Goal: Information Seeking & Learning: Learn about a topic

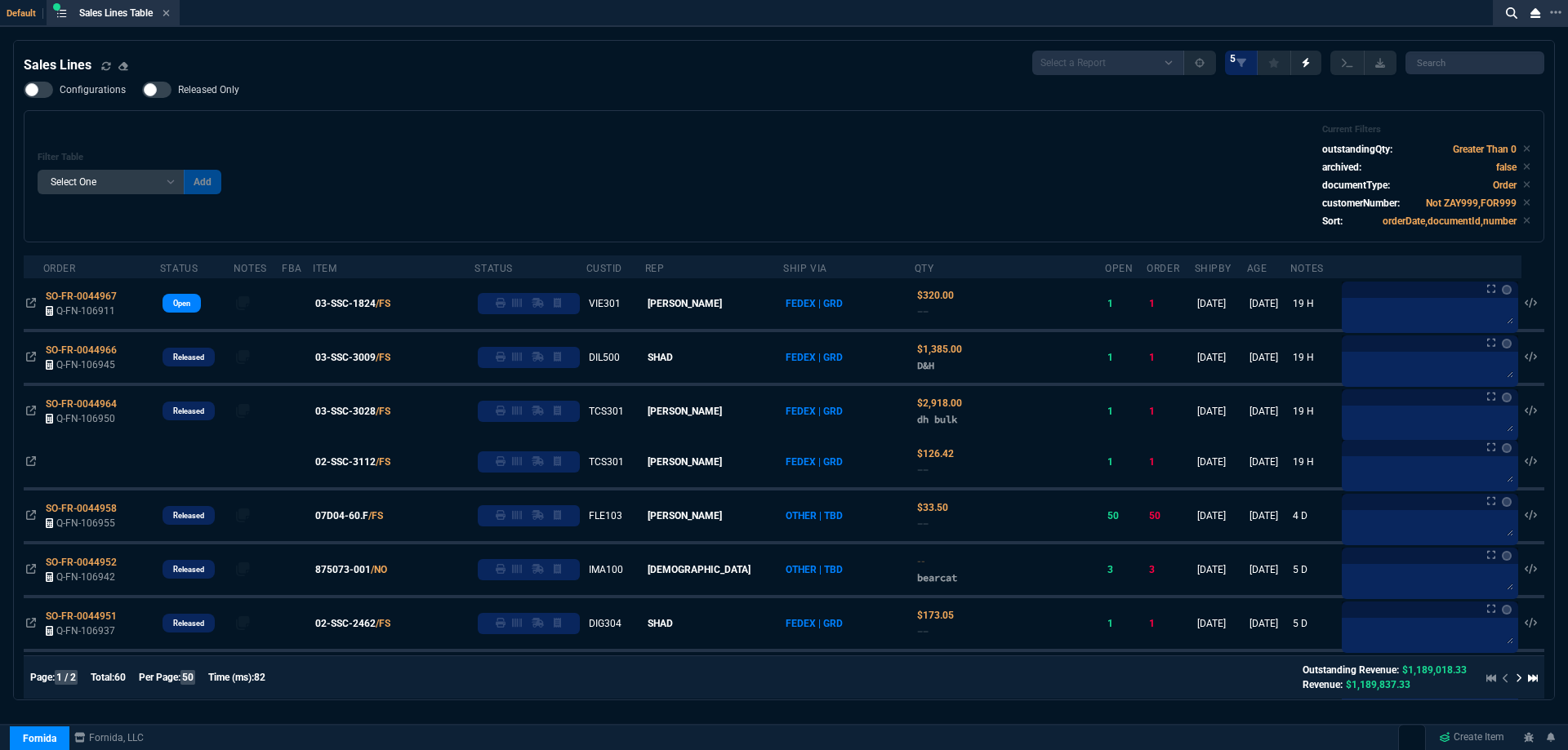
select select
click at [165, 15] on icon at bounding box center [166, 13] width 8 height 9
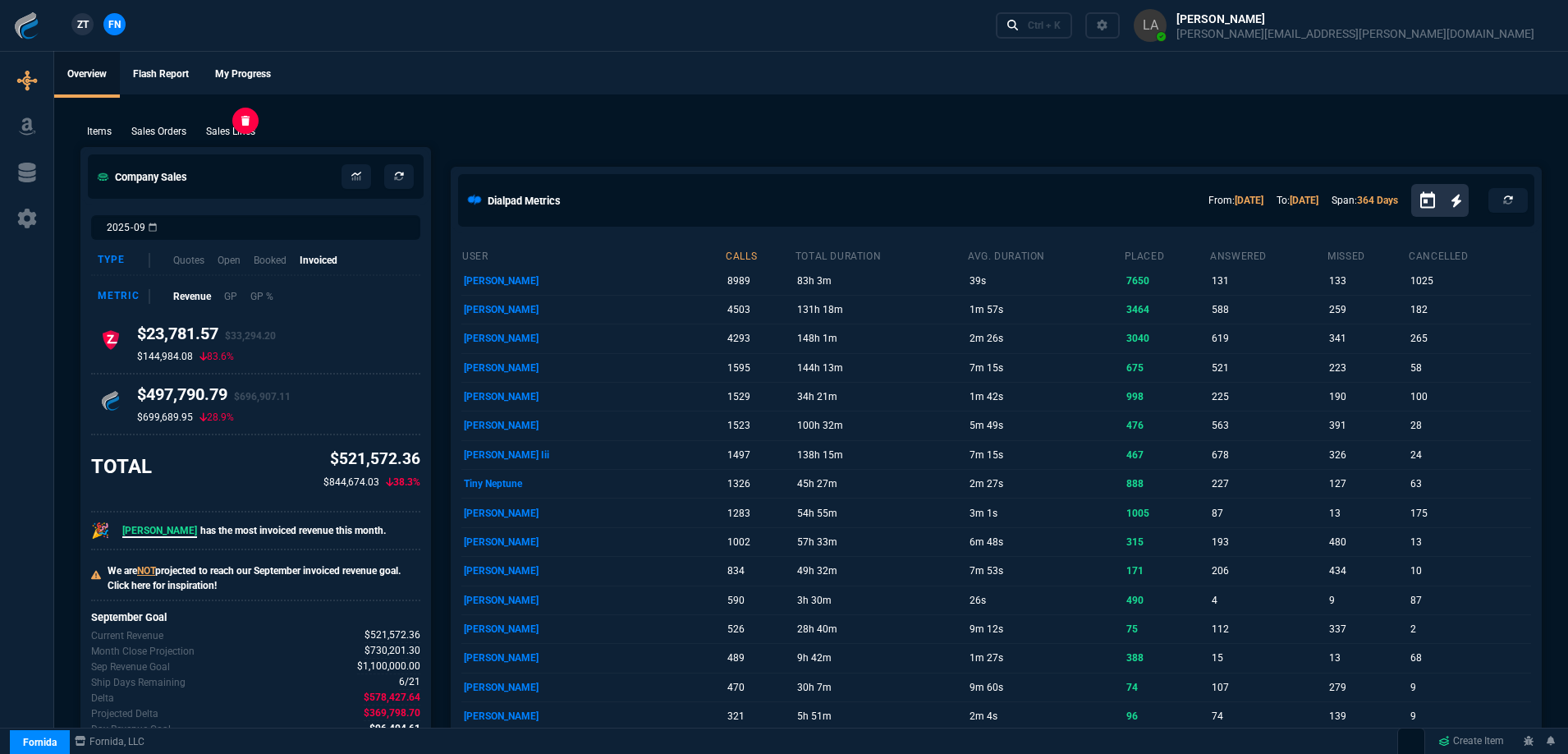
click at [240, 130] on p "Sales Lines" at bounding box center [231, 131] width 49 height 15
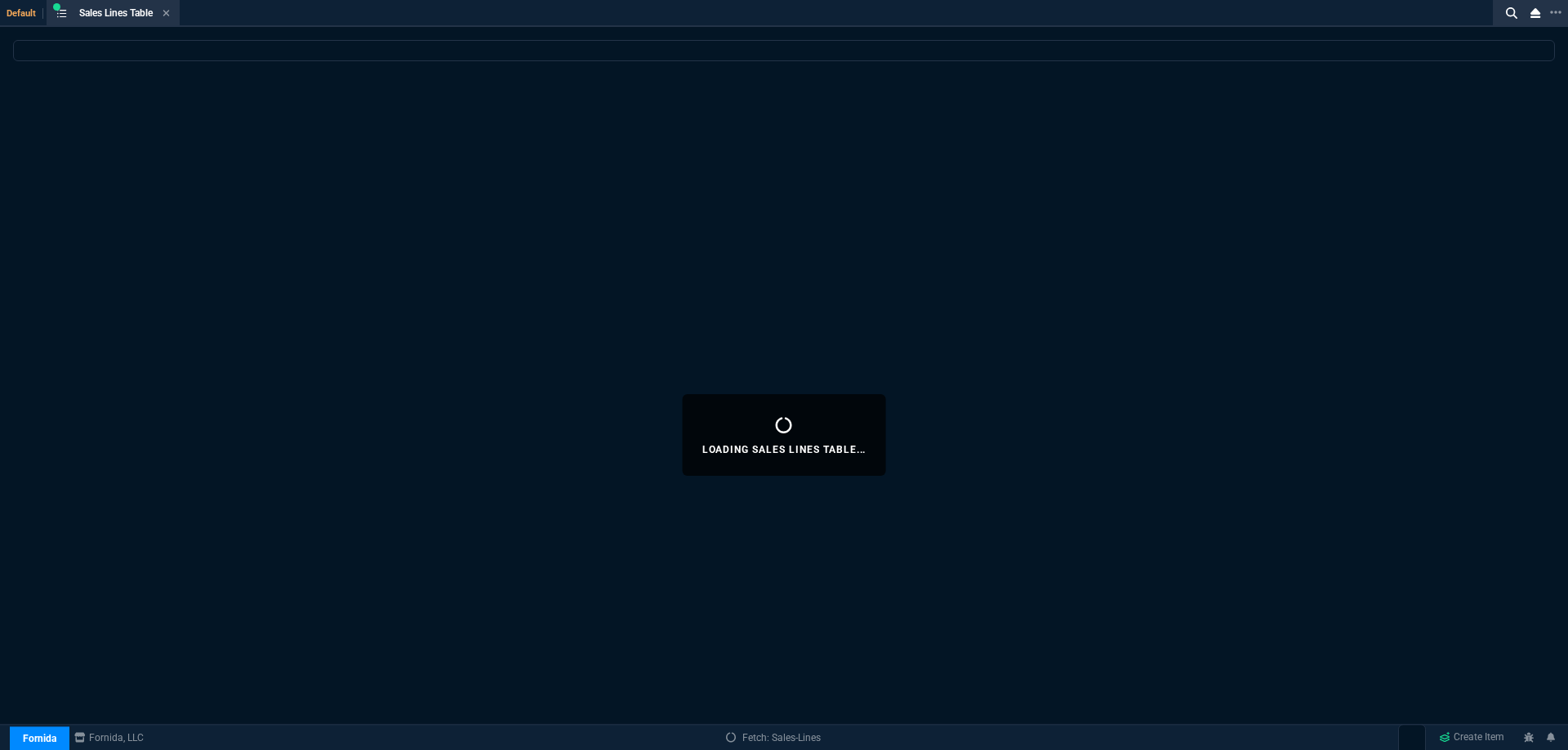
select select
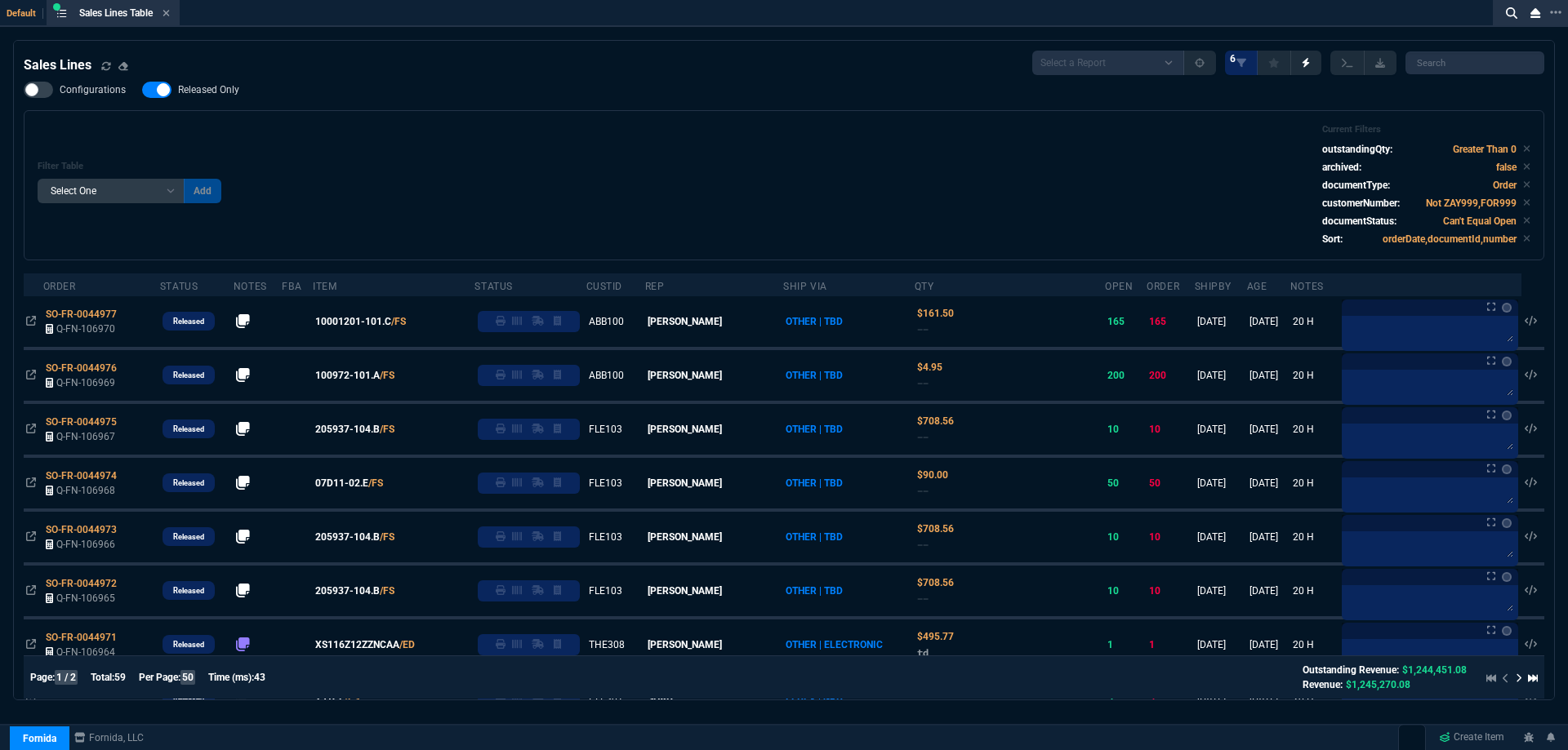
click at [201, 95] on span "Released Only" at bounding box center [208, 90] width 61 height 13
click at [142, 91] on input "Released Only" at bounding box center [141, 90] width 1 height 1
checkbox input "false"
click at [597, 131] on div "Filter Table Select One Add Filter () Age () ATS () Cond (itemVariantCode) Cust…" at bounding box center [784, 185] width 1492 height 123
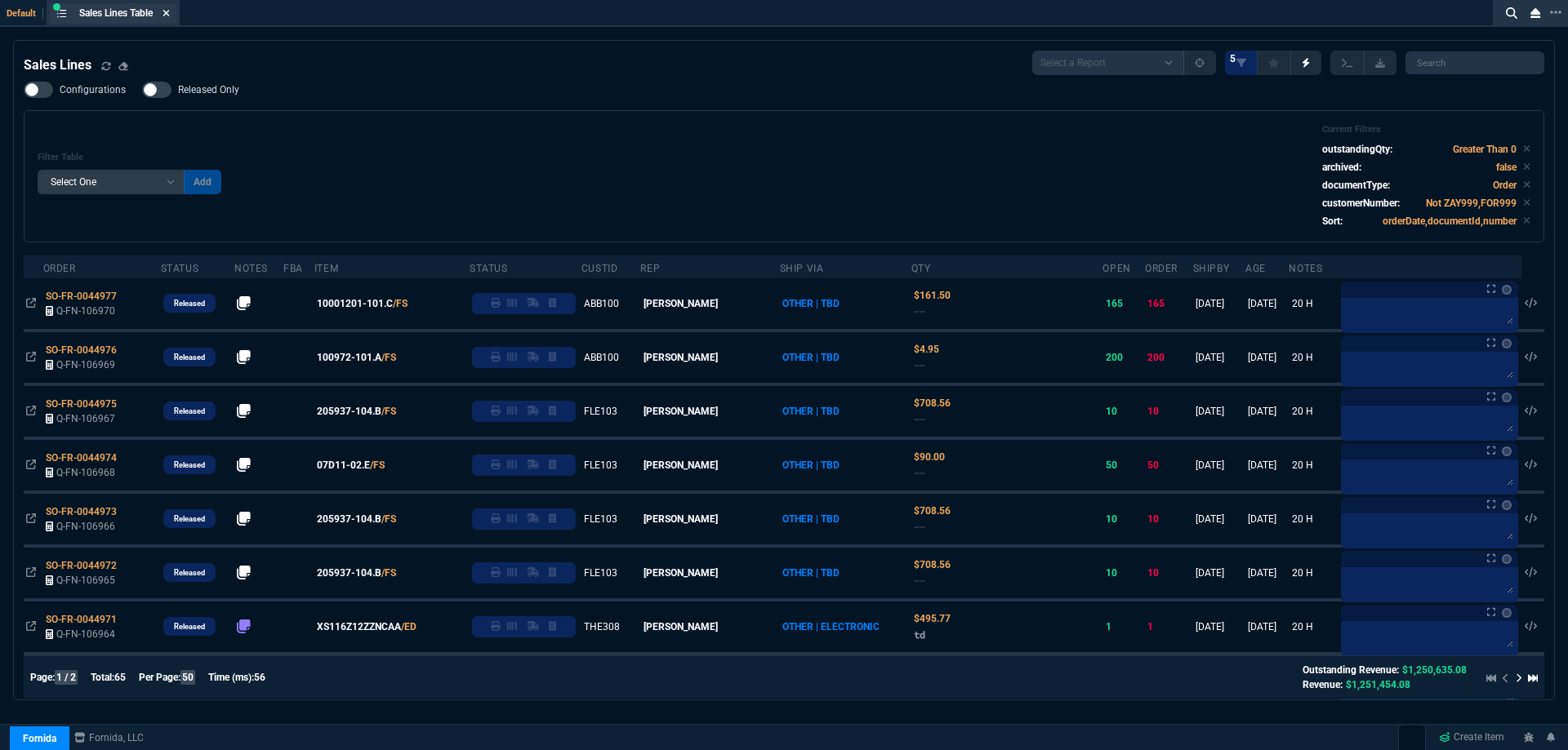
click at [170, 14] on icon at bounding box center [166, 13] width 8 height 9
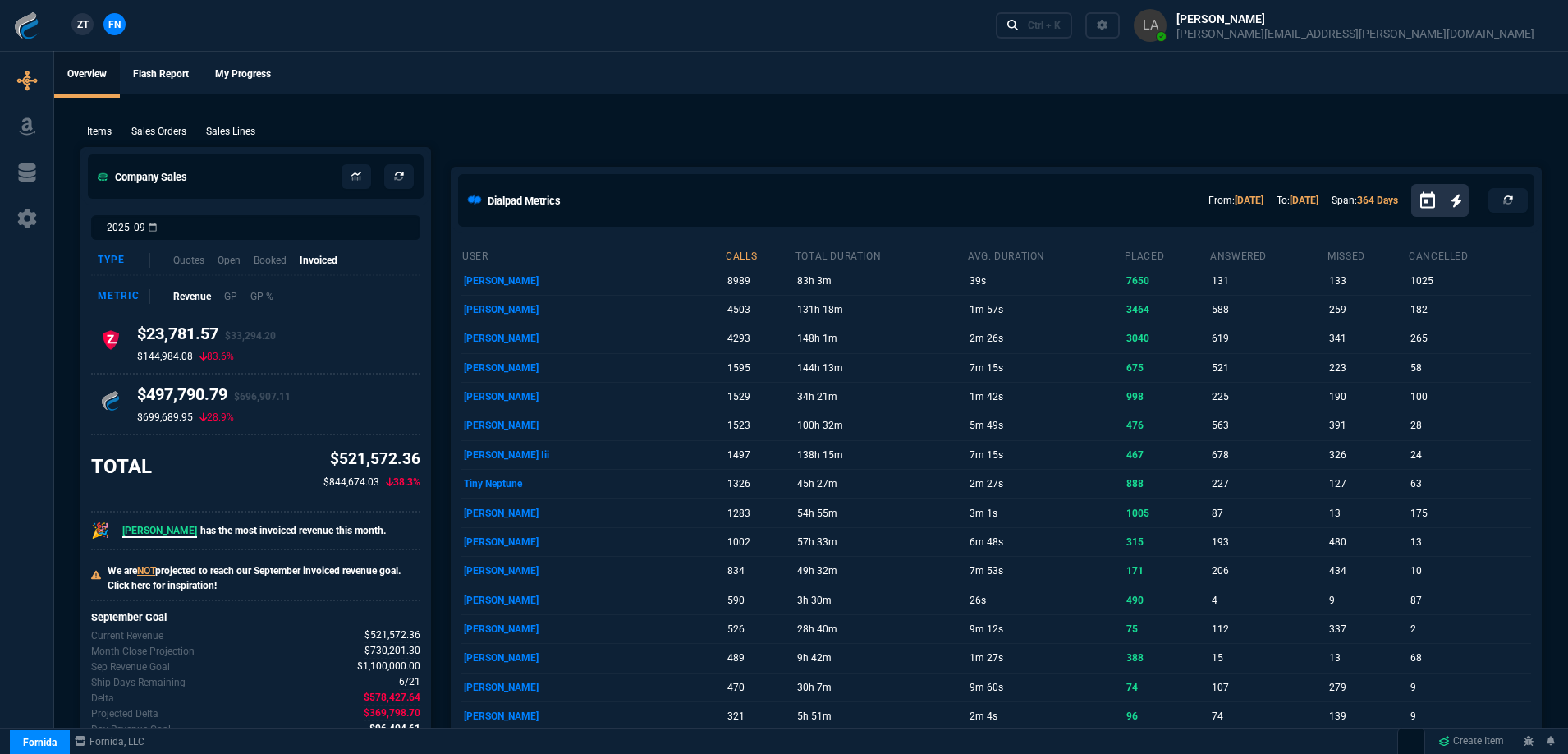
click at [86, 21] on span "ZT" at bounding box center [83, 25] width 11 height 15
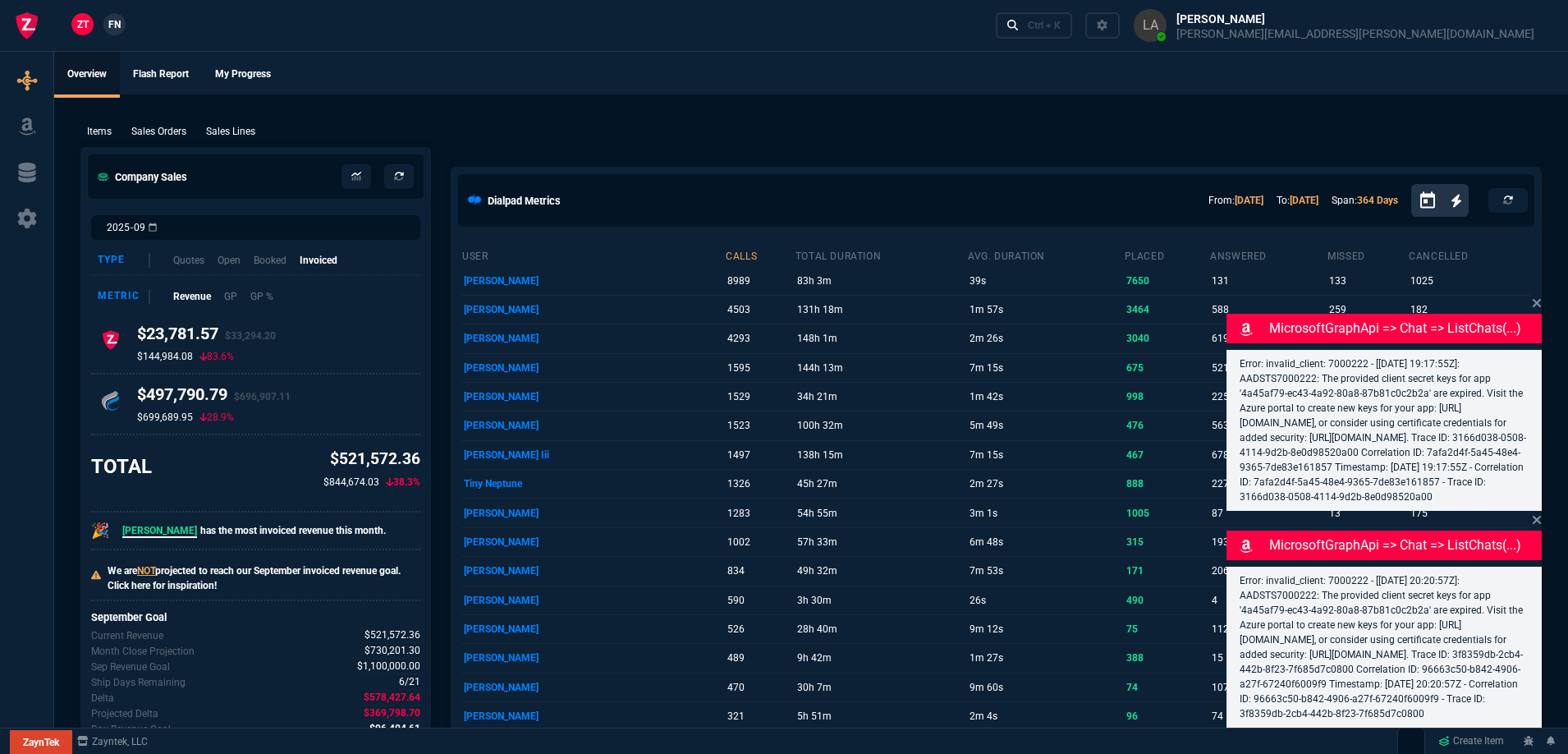
drag, startPoint x: 239, startPoint y: 126, endPoint x: 251, endPoint y: 126, distance: 12.0
click at [239, 126] on p "Sales Lines" at bounding box center [231, 131] width 49 height 15
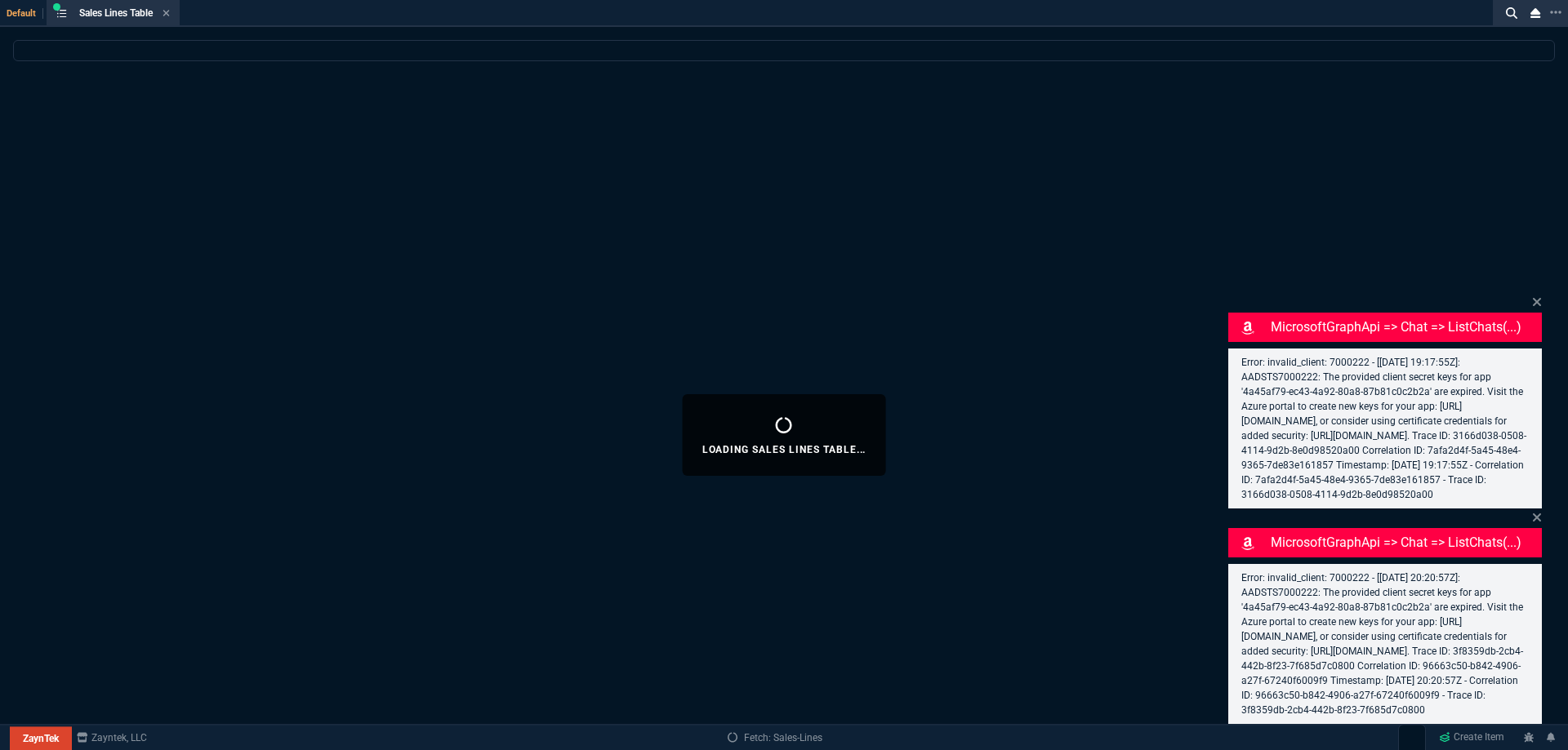
select select
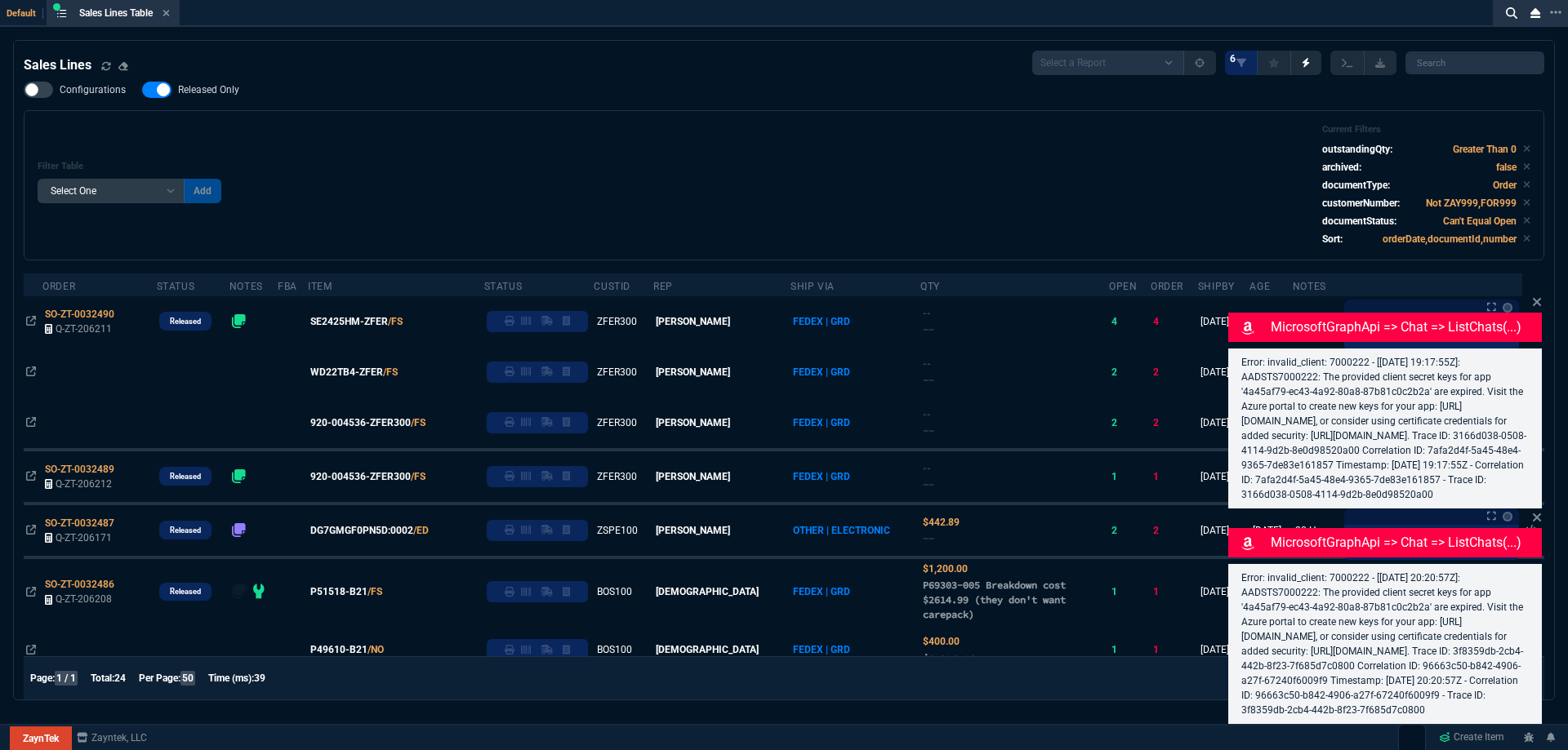
click at [1534, 298] on icon at bounding box center [1537, 301] width 9 height 9
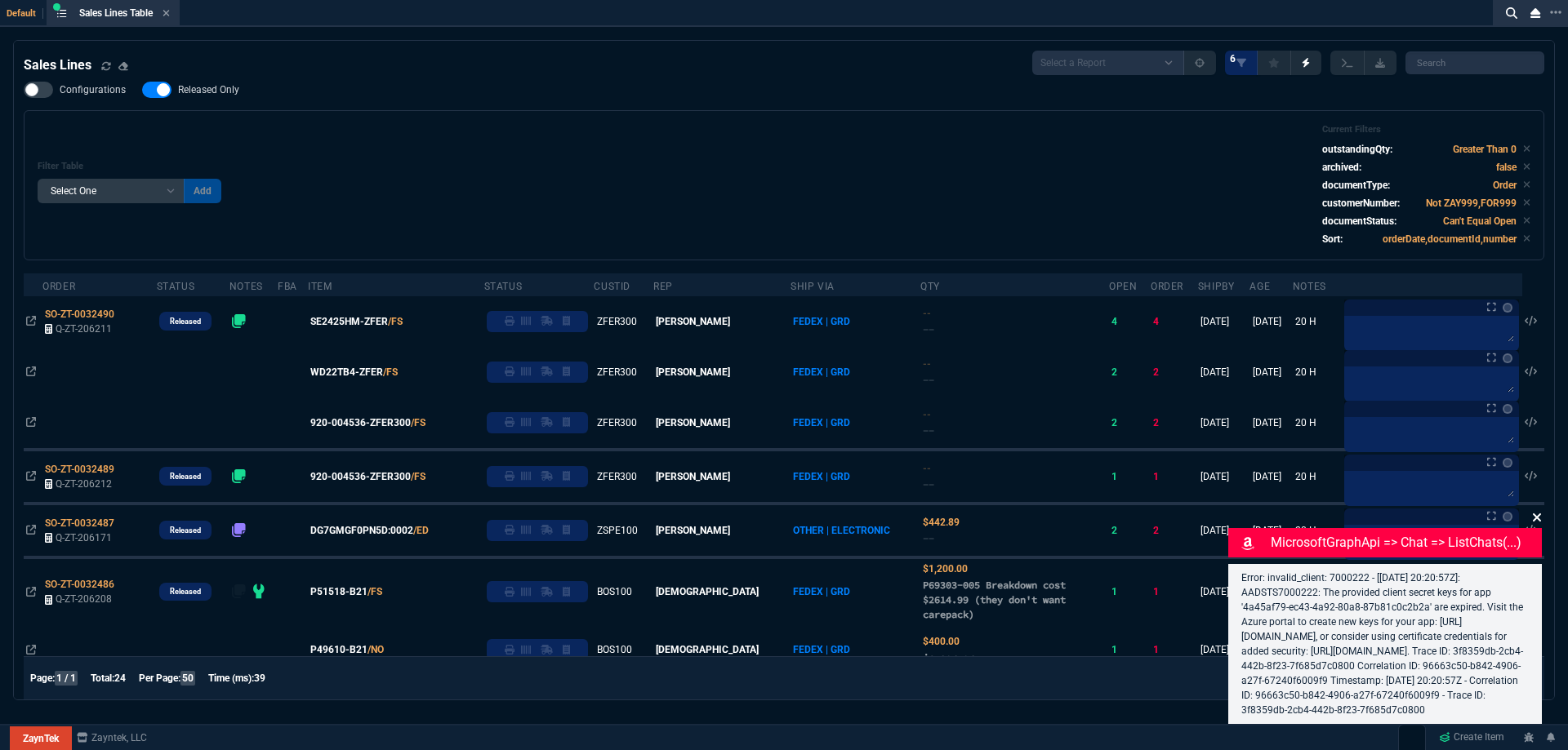
click at [1536, 510] on fa-icon at bounding box center [1537, 518] width 9 height 15
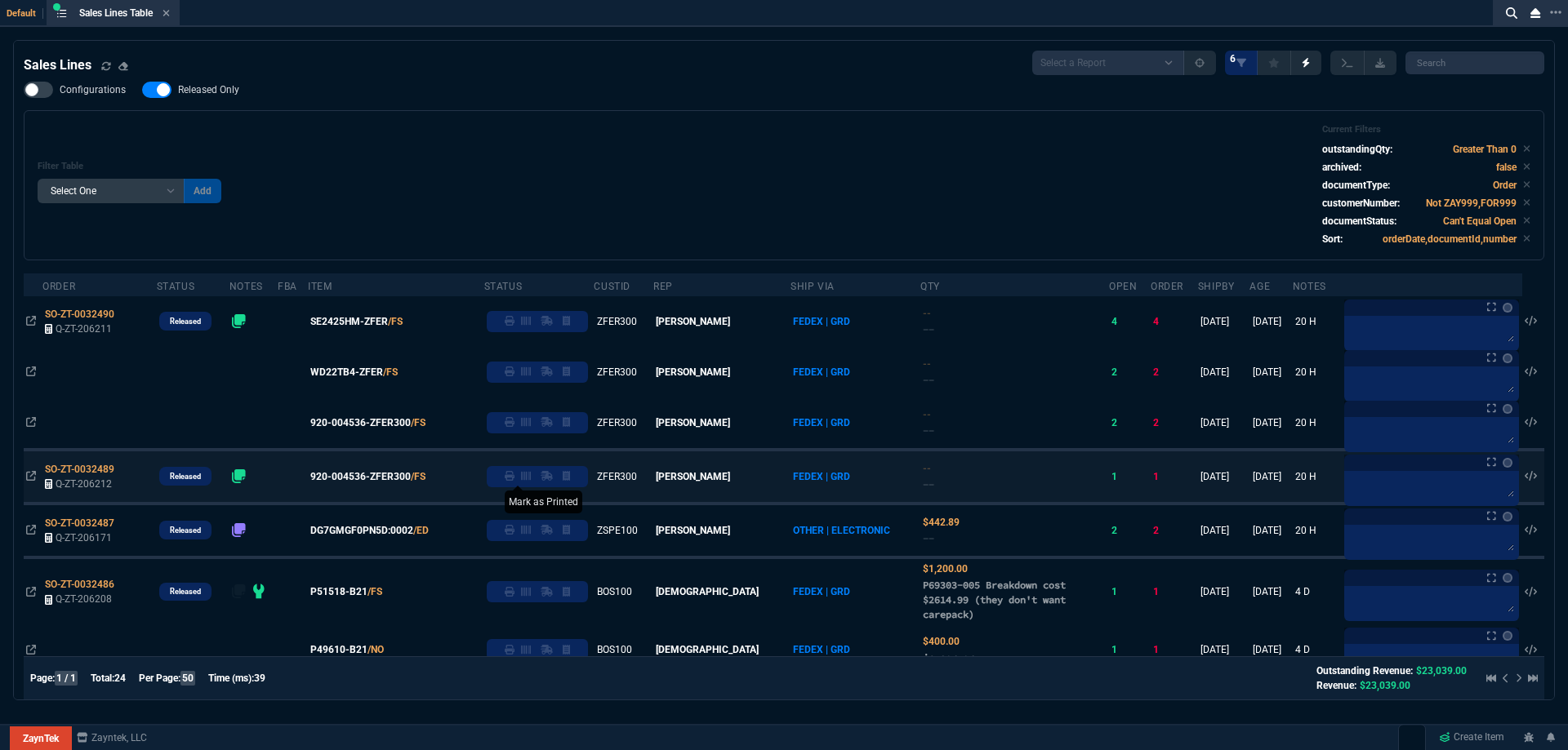
click at [514, 479] on icon at bounding box center [509, 476] width 9 height 9
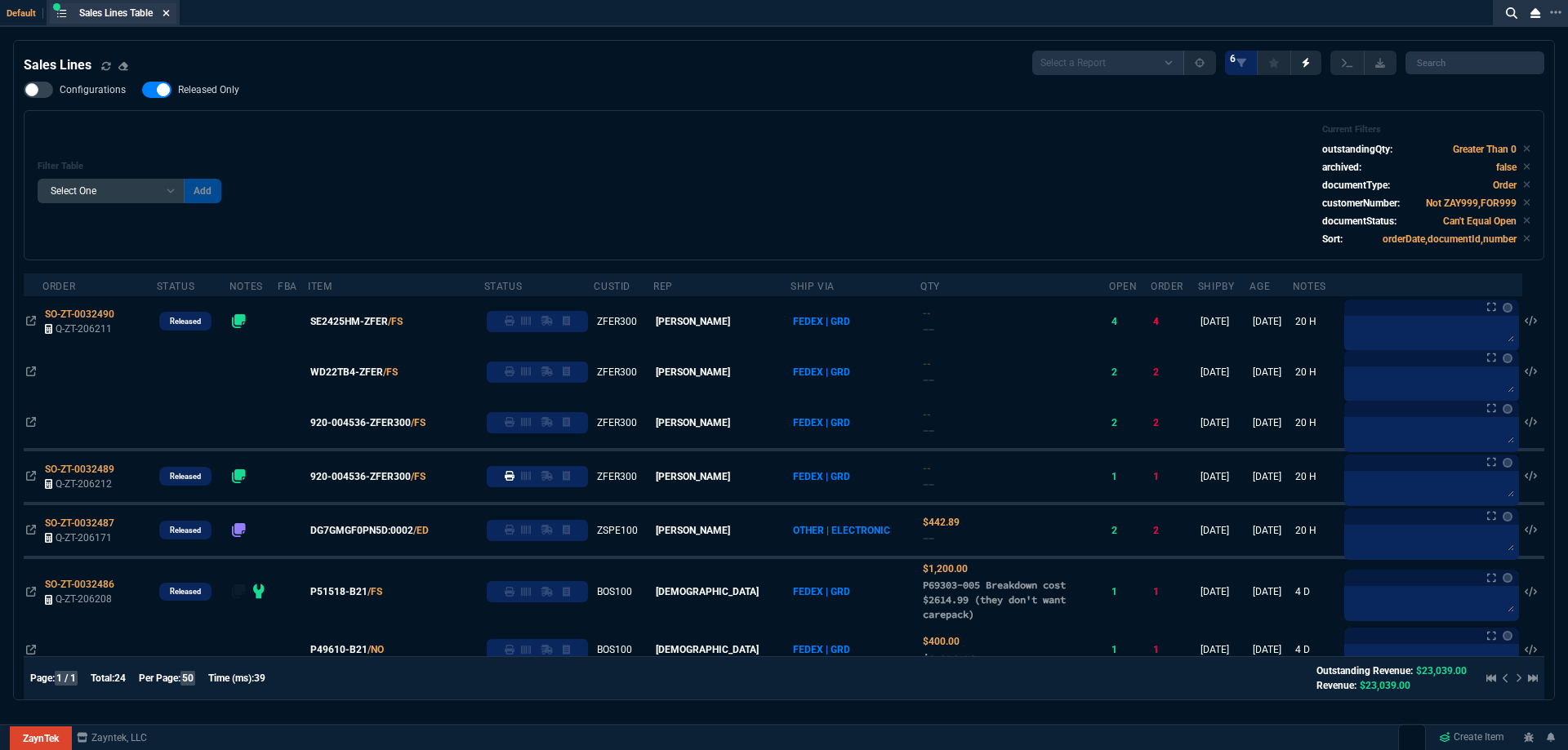
click at [169, 19] on fa-icon at bounding box center [166, 14] width 8 height 11
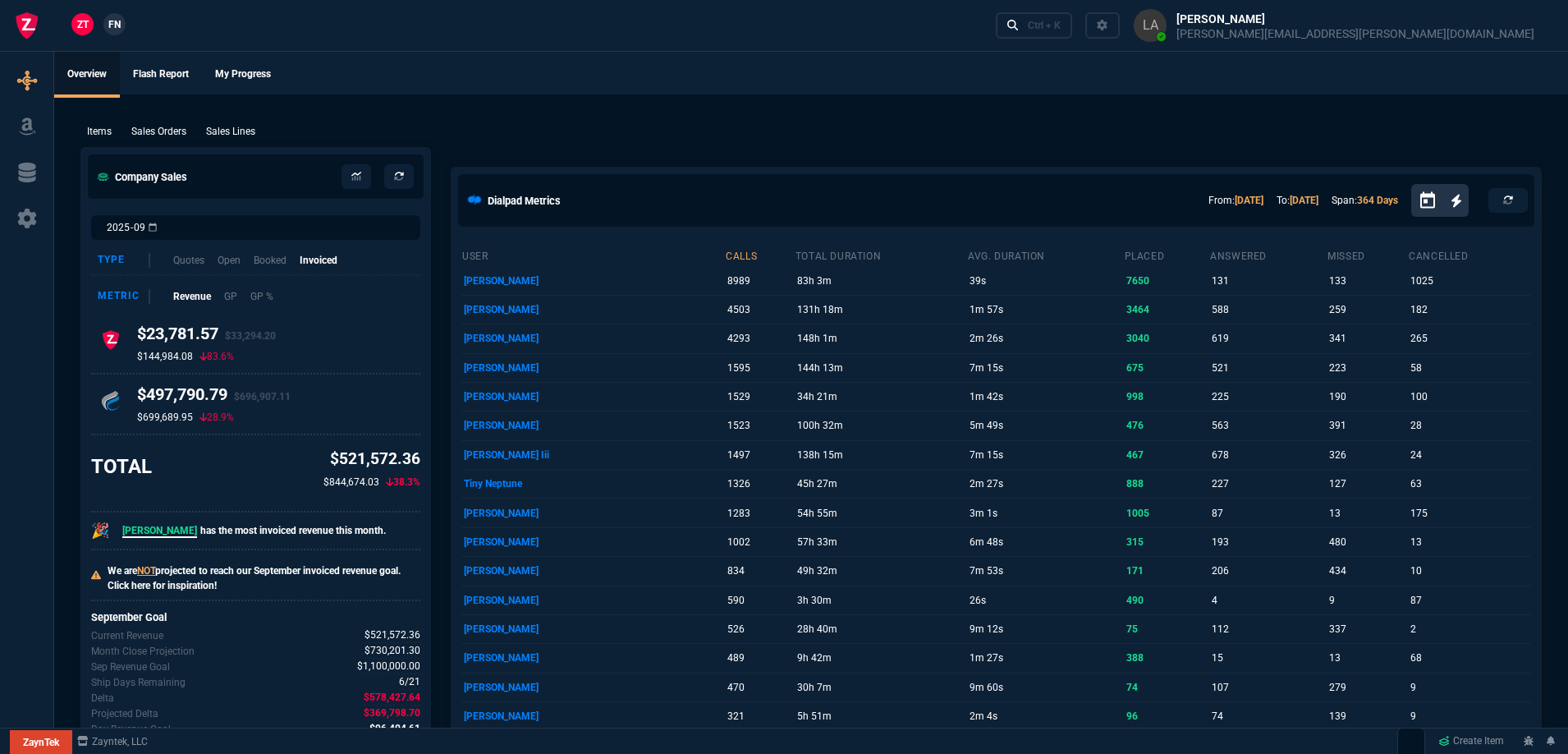
click at [125, 28] on nx-fornida-client-manager "ZT FN" at bounding box center [98, 26] width 64 height 25
click at [118, 28] on span "FN" at bounding box center [114, 25] width 12 height 15
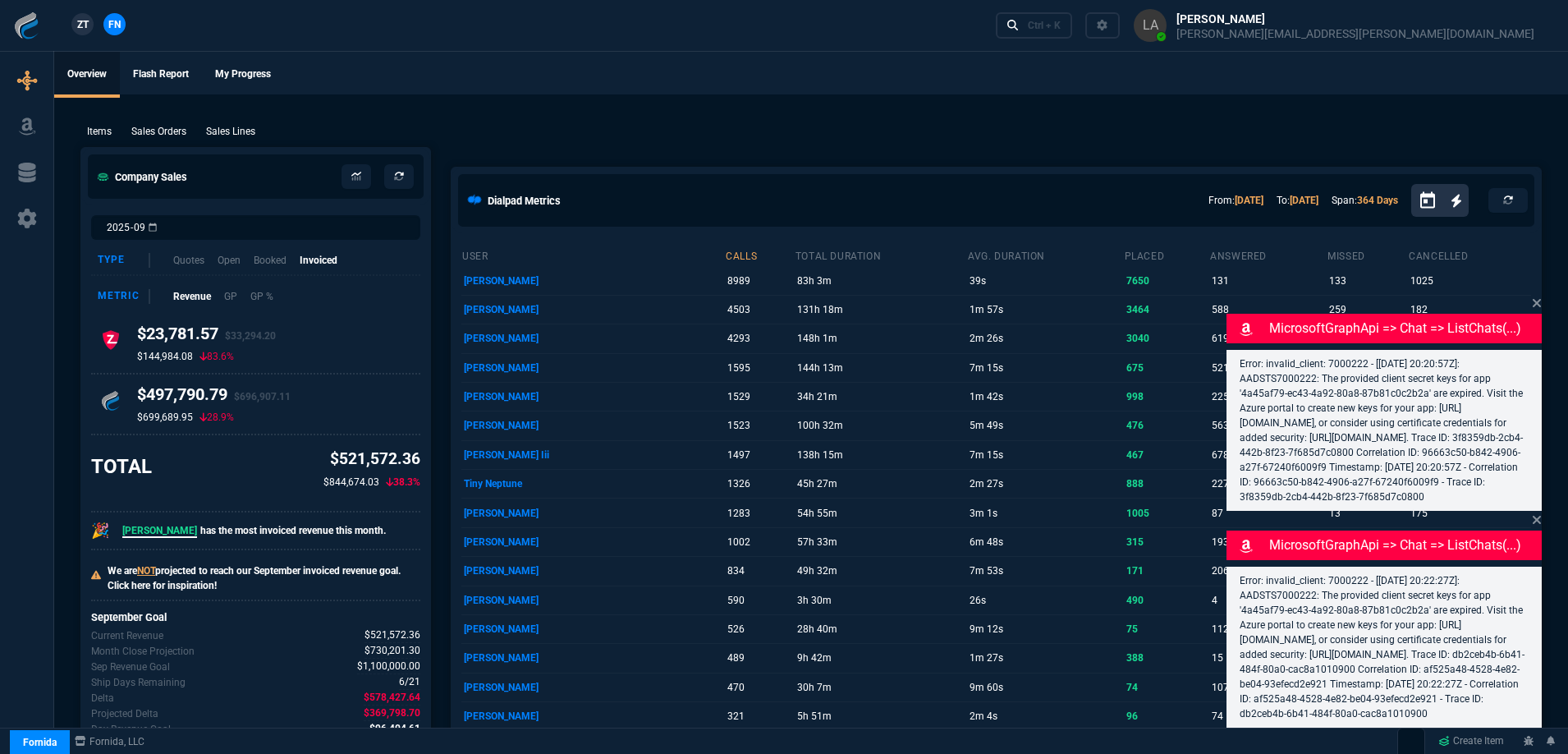
click at [250, 129] on p "Sales Lines" at bounding box center [231, 131] width 49 height 15
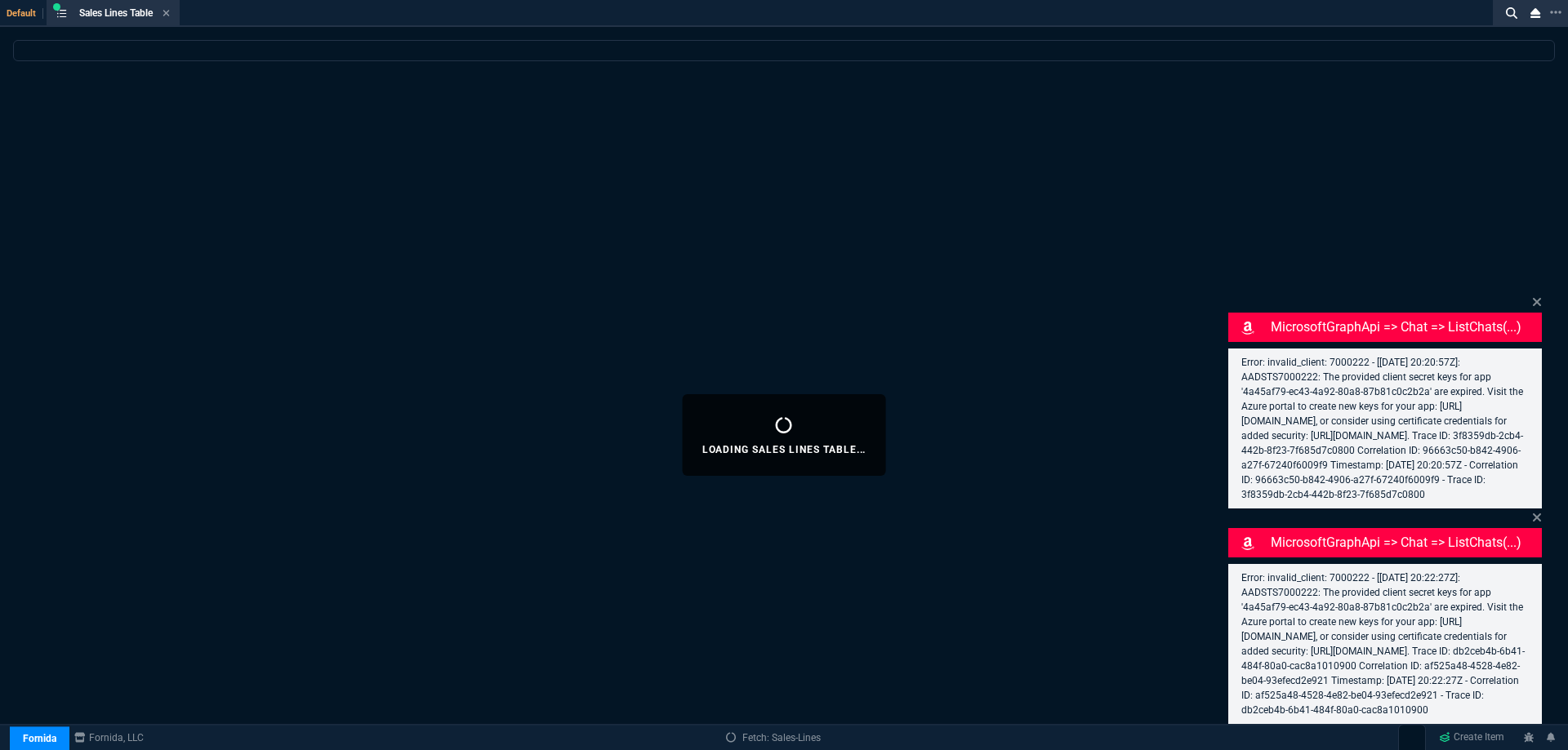
select select
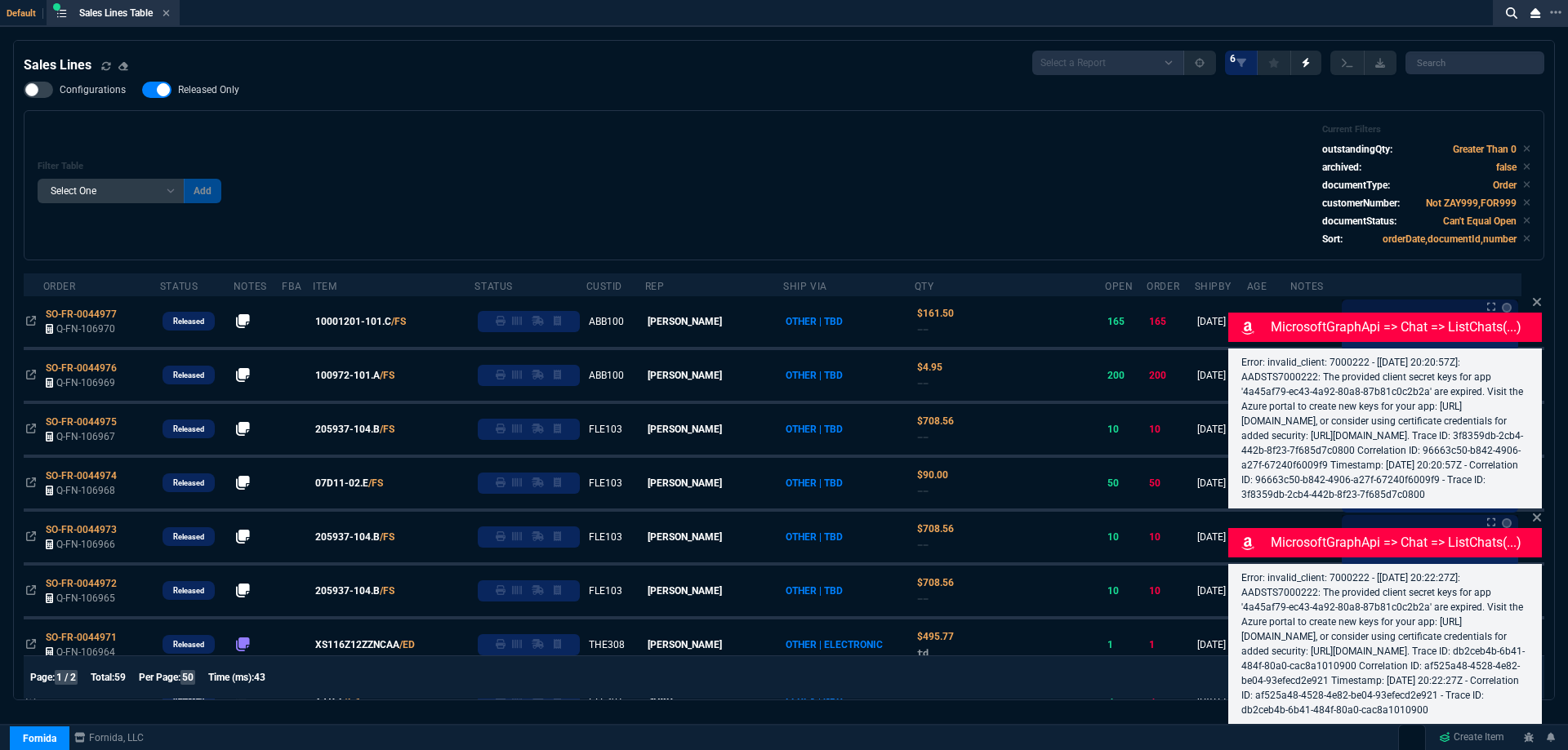
click at [230, 94] on span "Released Only" at bounding box center [208, 90] width 61 height 13
click at [142, 91] on input "Released Only" at bounding box center [141, 90] width 1 height 1
checkbox input "false"
click at [508, 117] on div "Filter Table Select One Add Filter () Age () ATS () Cond (itemVariantCode) Cust…" at bounding box center [784, 185] width 1521 height 150
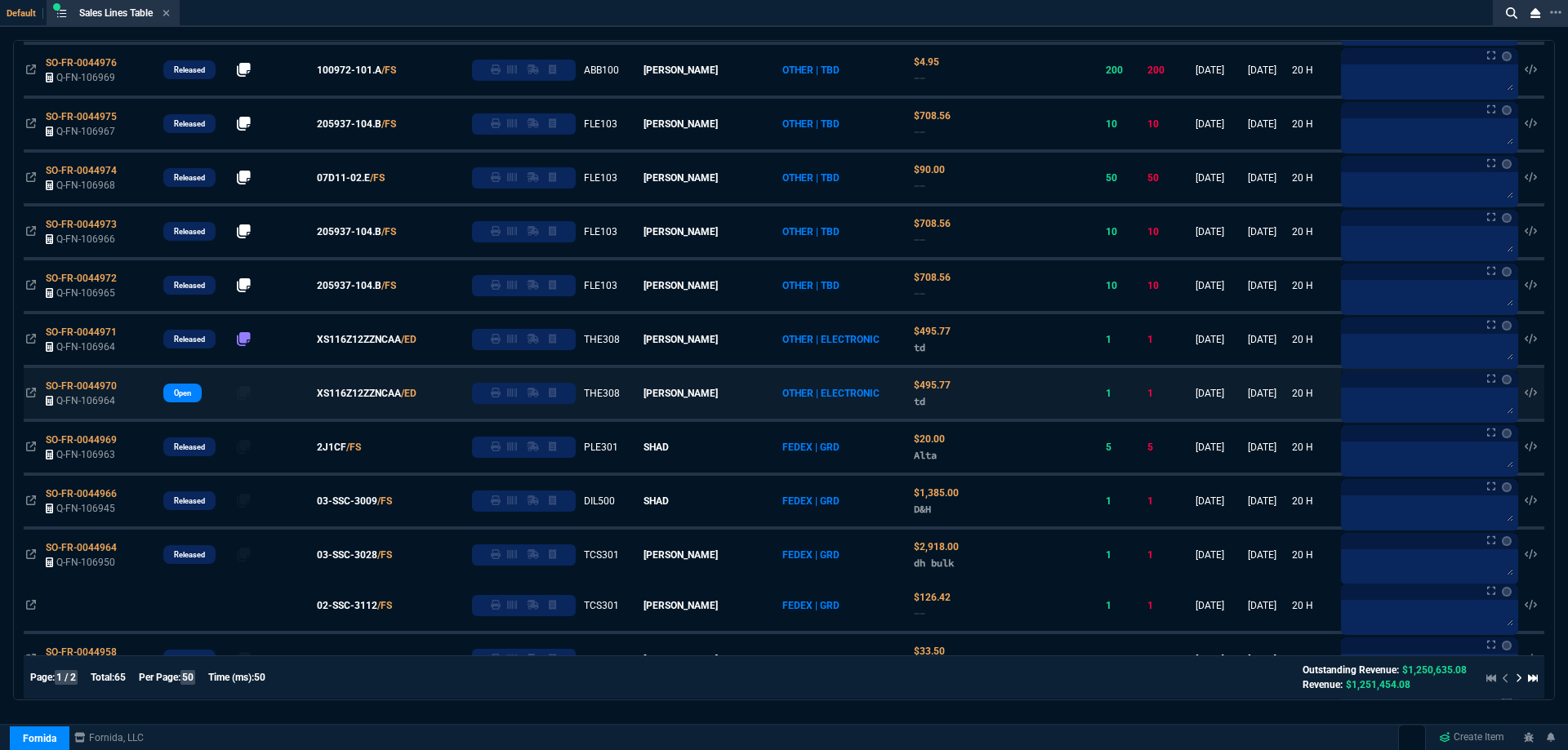
scroll to position [489, 0]
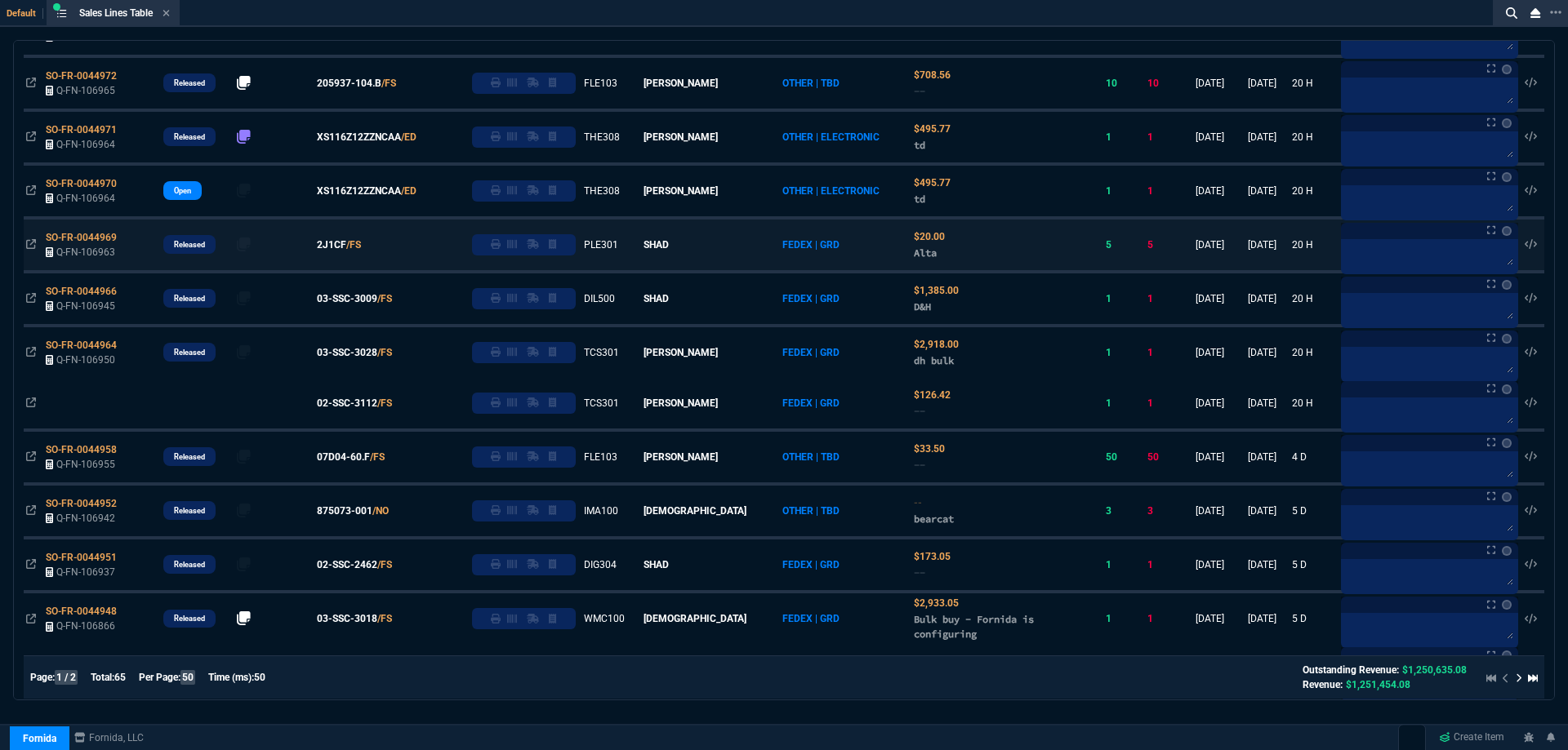
drag, startPoint x: 352, startPoint y: 245, endPoint x: 430, endPoint y: 242, distance: 78.1
click at [346, 246] on span "2J1CF" at bounding box center [331, 245] width 29 height 15
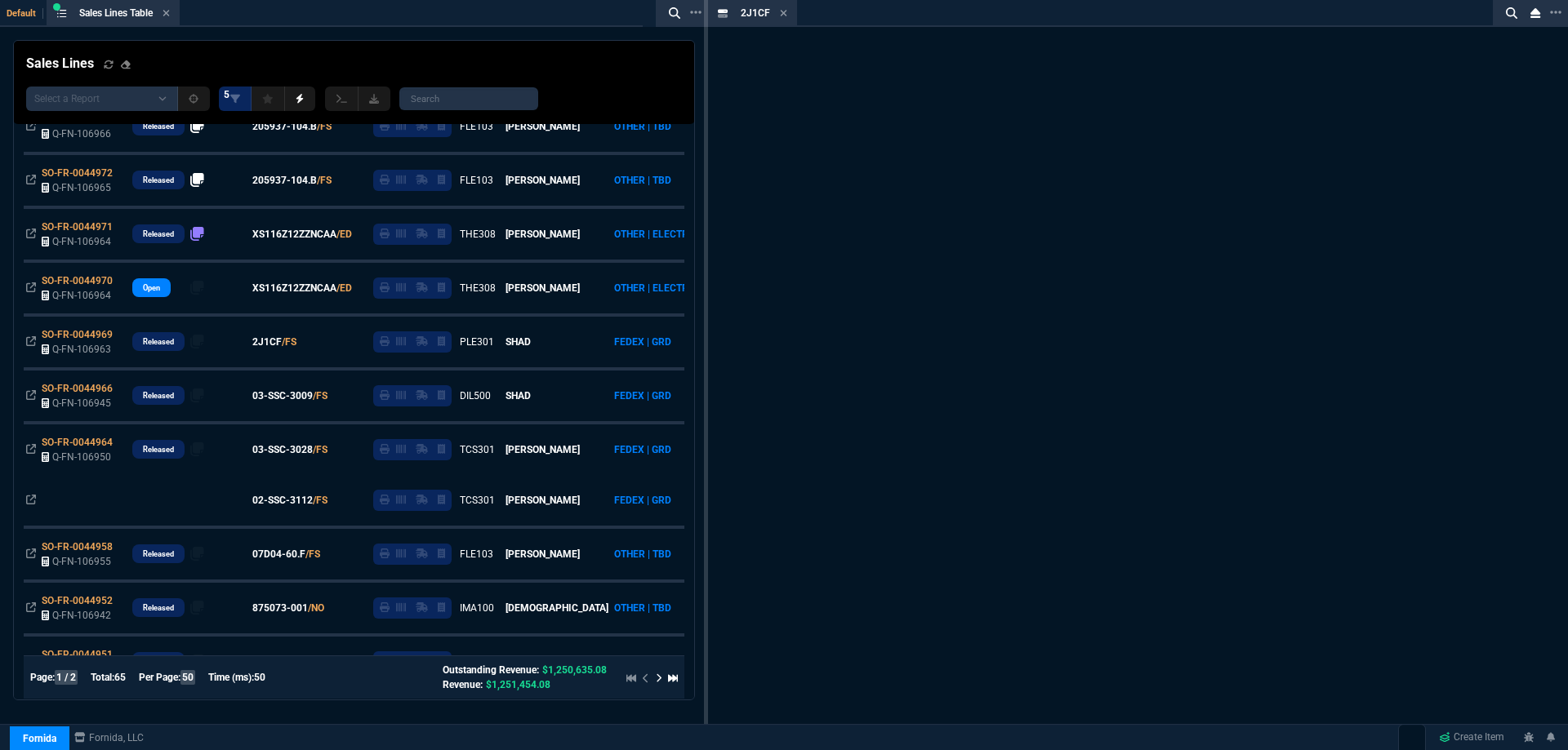
scroll to position [587, 0]
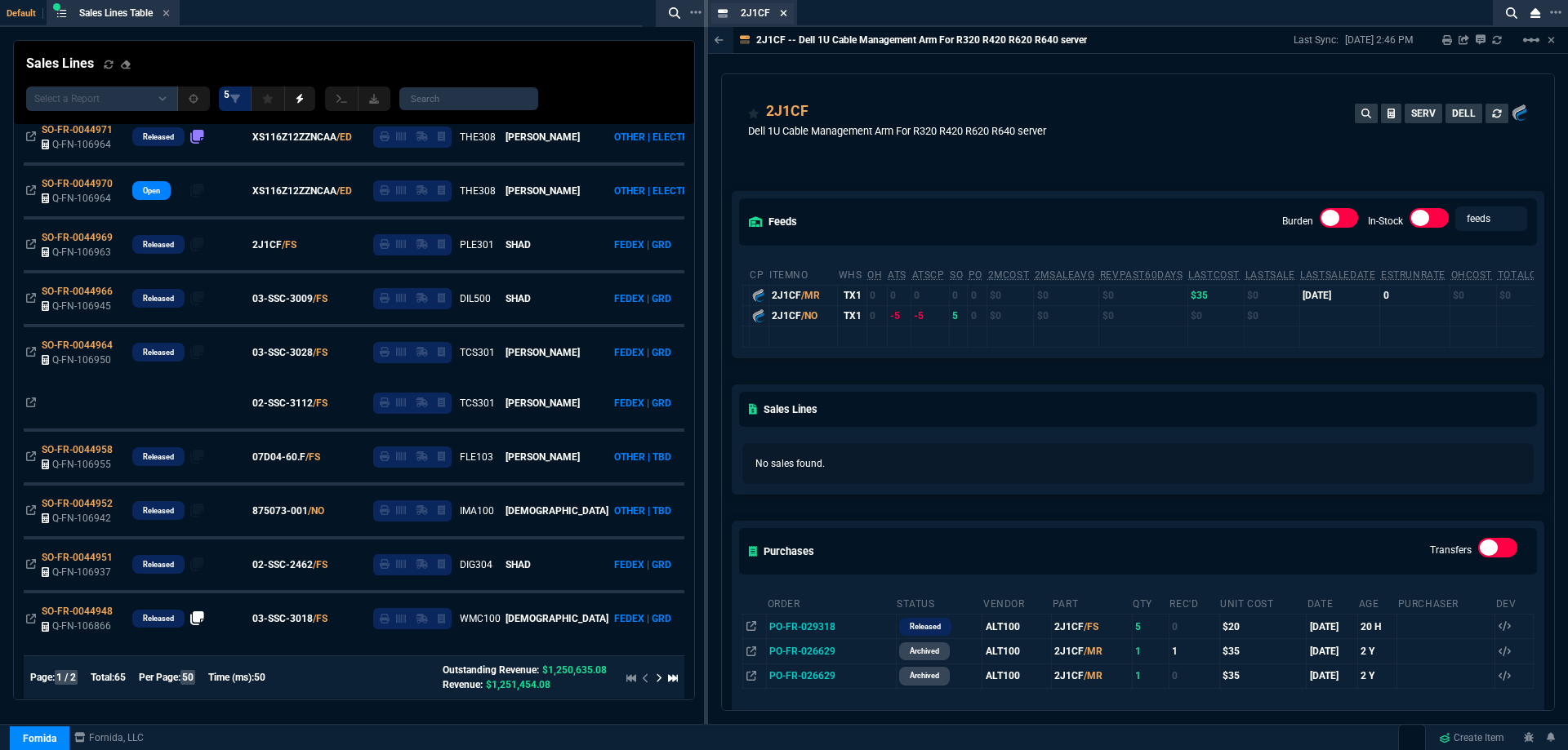
click at [781, 16] on icon at bounding box center [784, 13] width 8 height 9
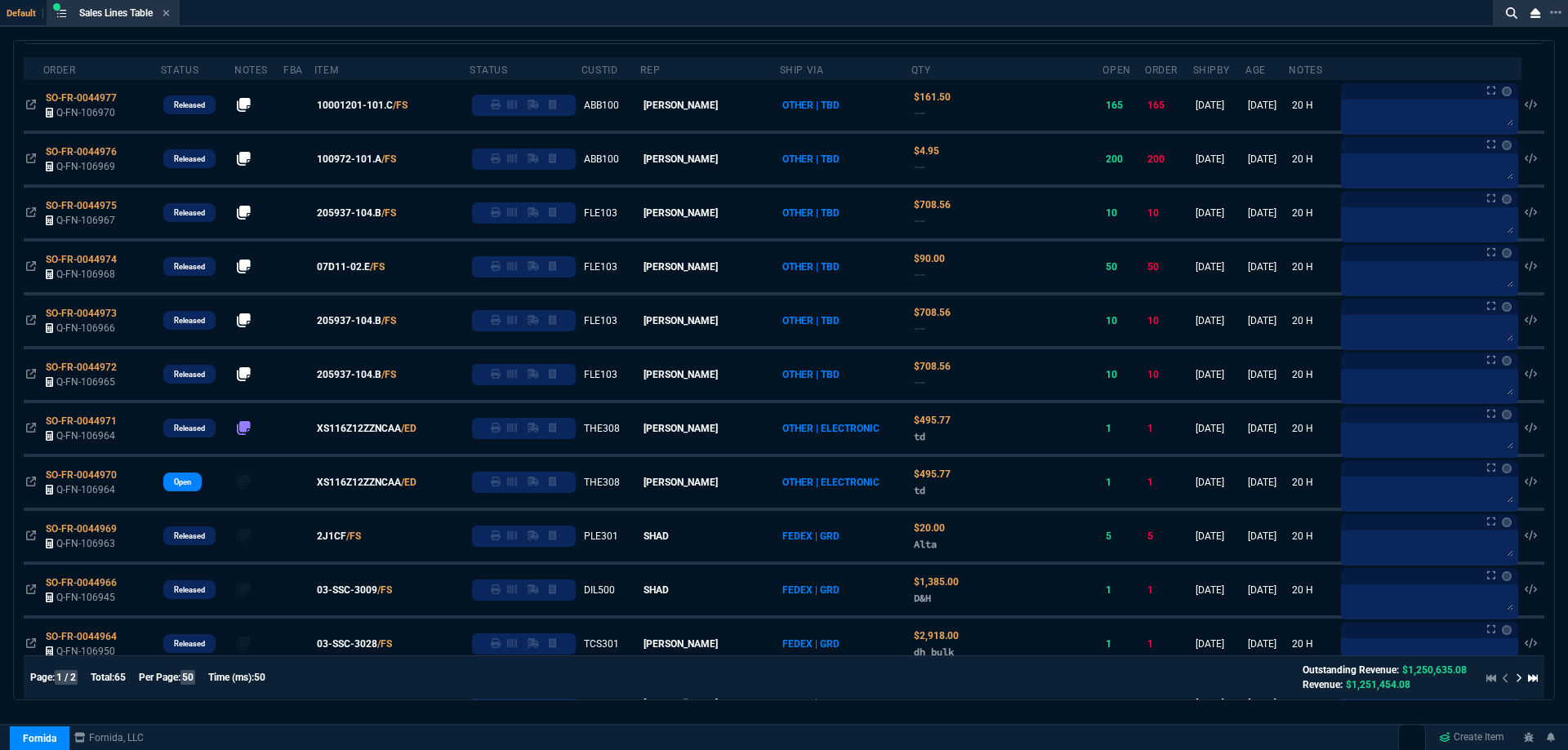
scroll to position [0, 0]
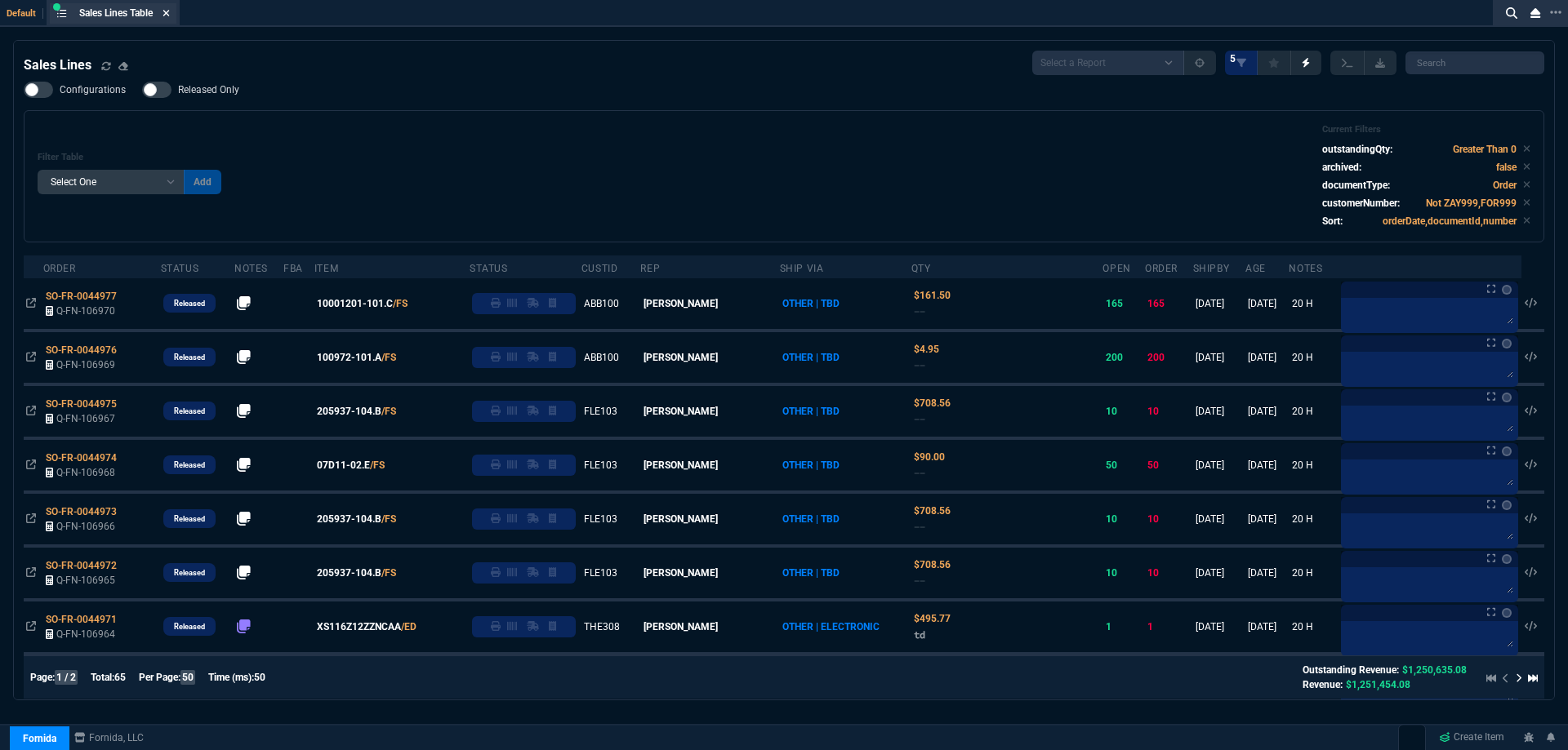
click at [170, 19] on fa-icon at bounding box center [166, 14] width 8 height 11
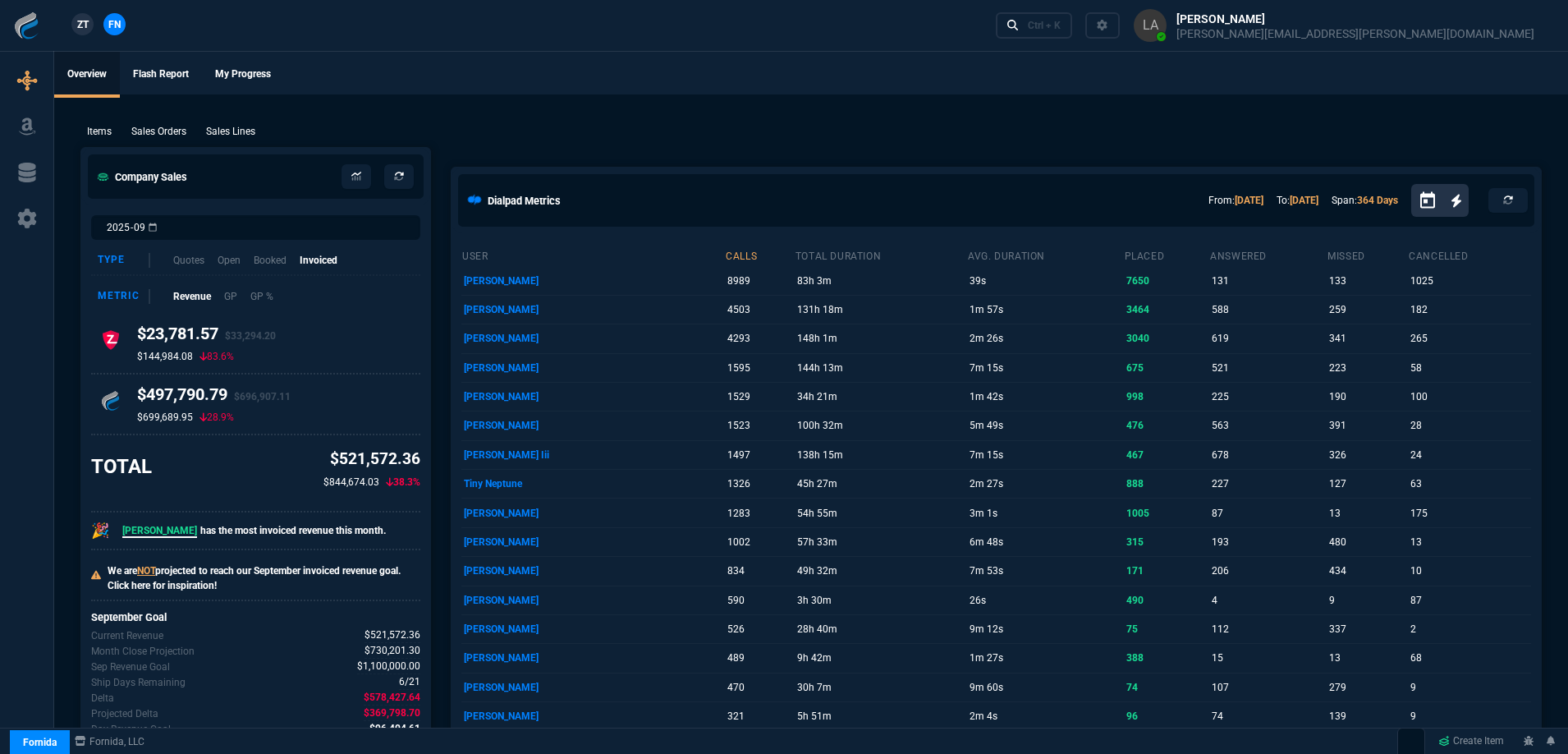
click at [87, 33] on link "ZT" at bounding box center [82, 24] width 22 height 22
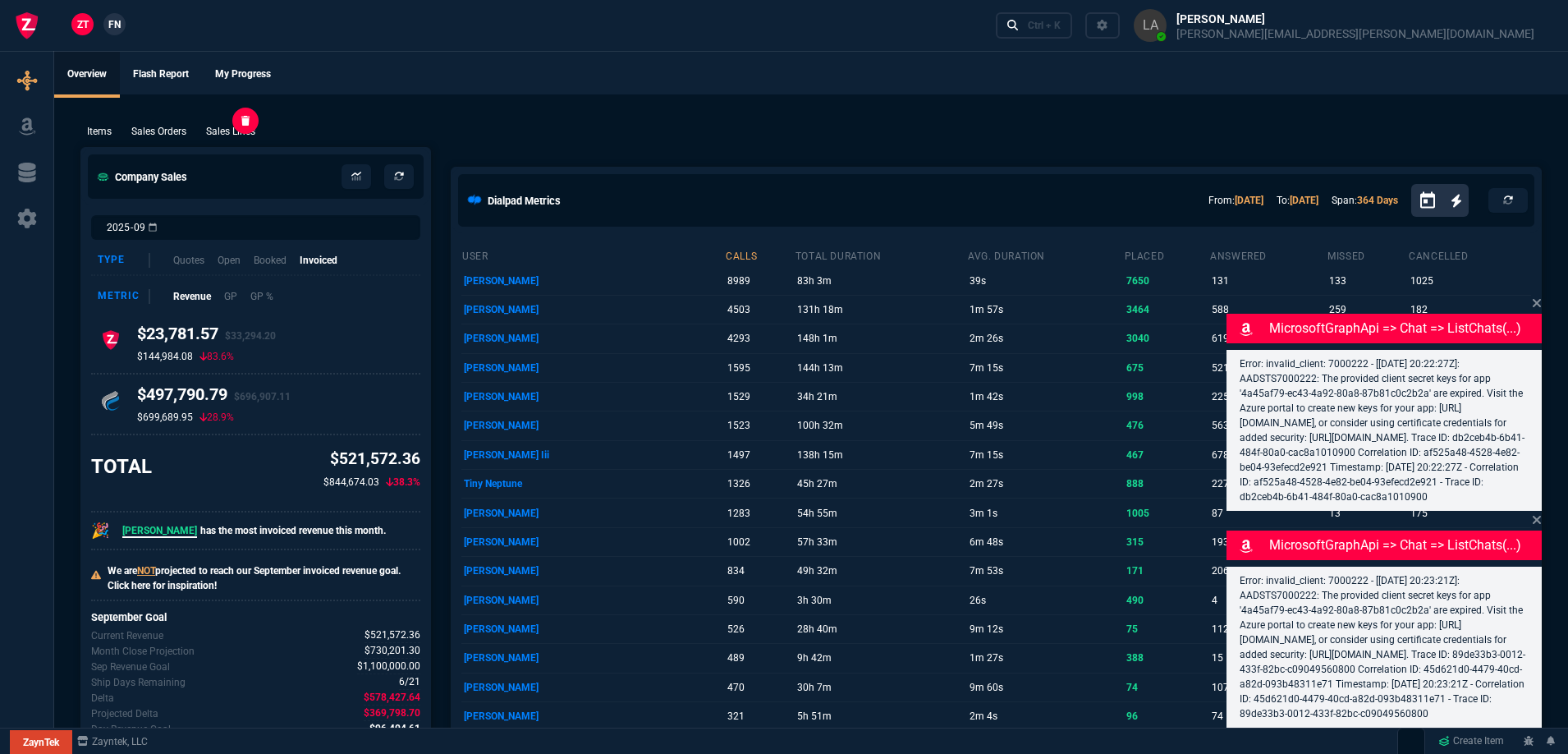
click at [246, 132] on p "Sales Lines" at bounding box center [231, 131] width 49 height 15
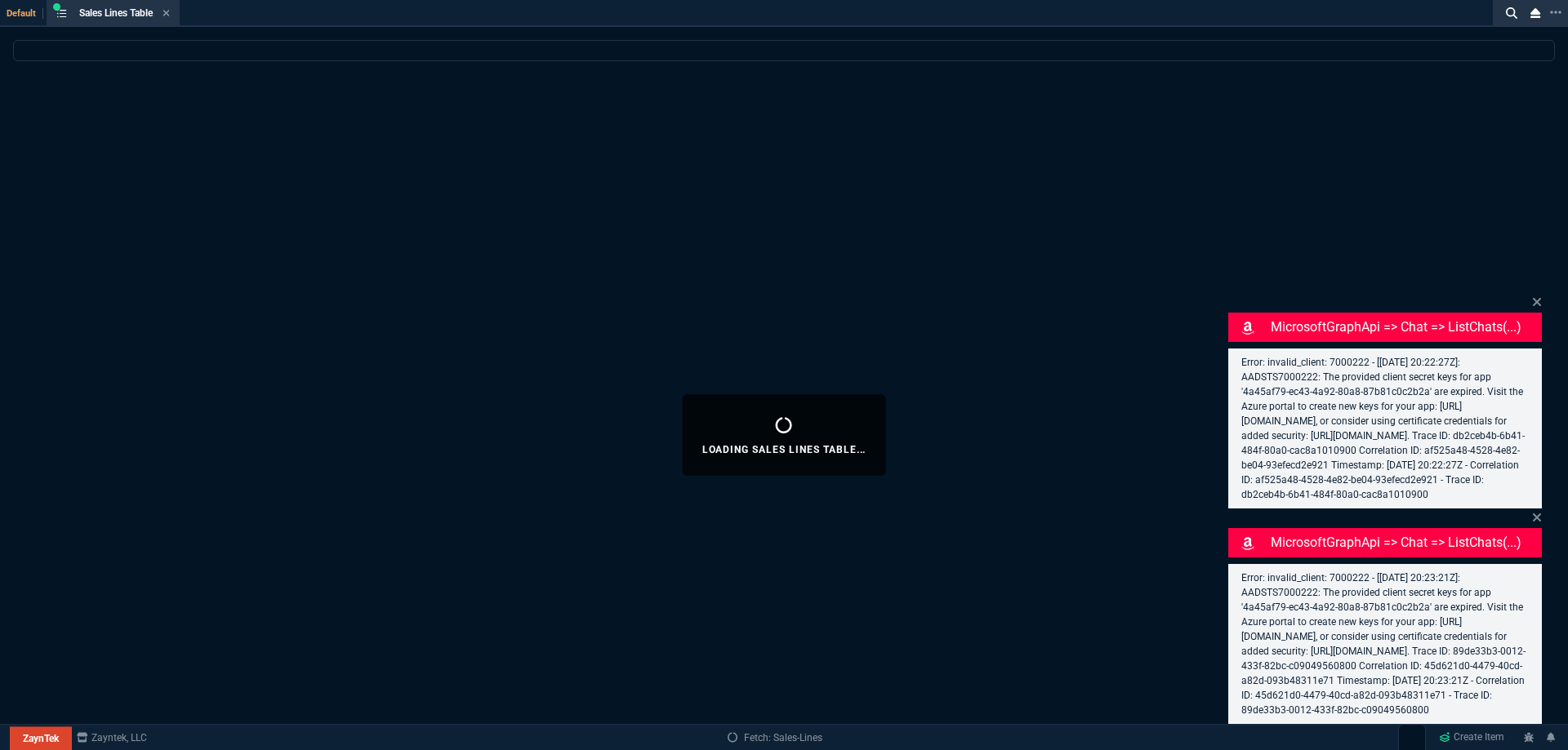
select select
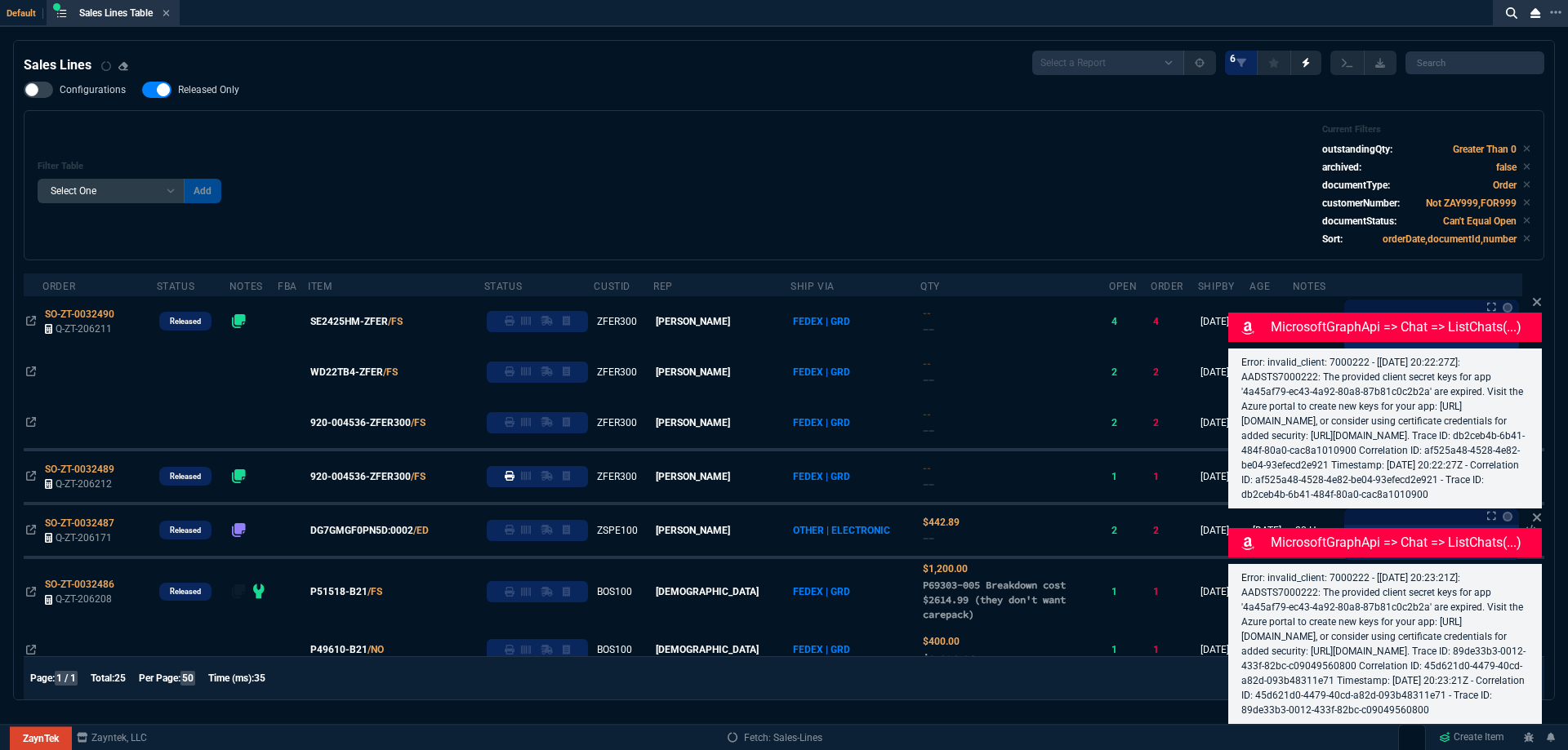
click at [1539, 296] on icon at bounding box center [1537, 302] width 9 height 13
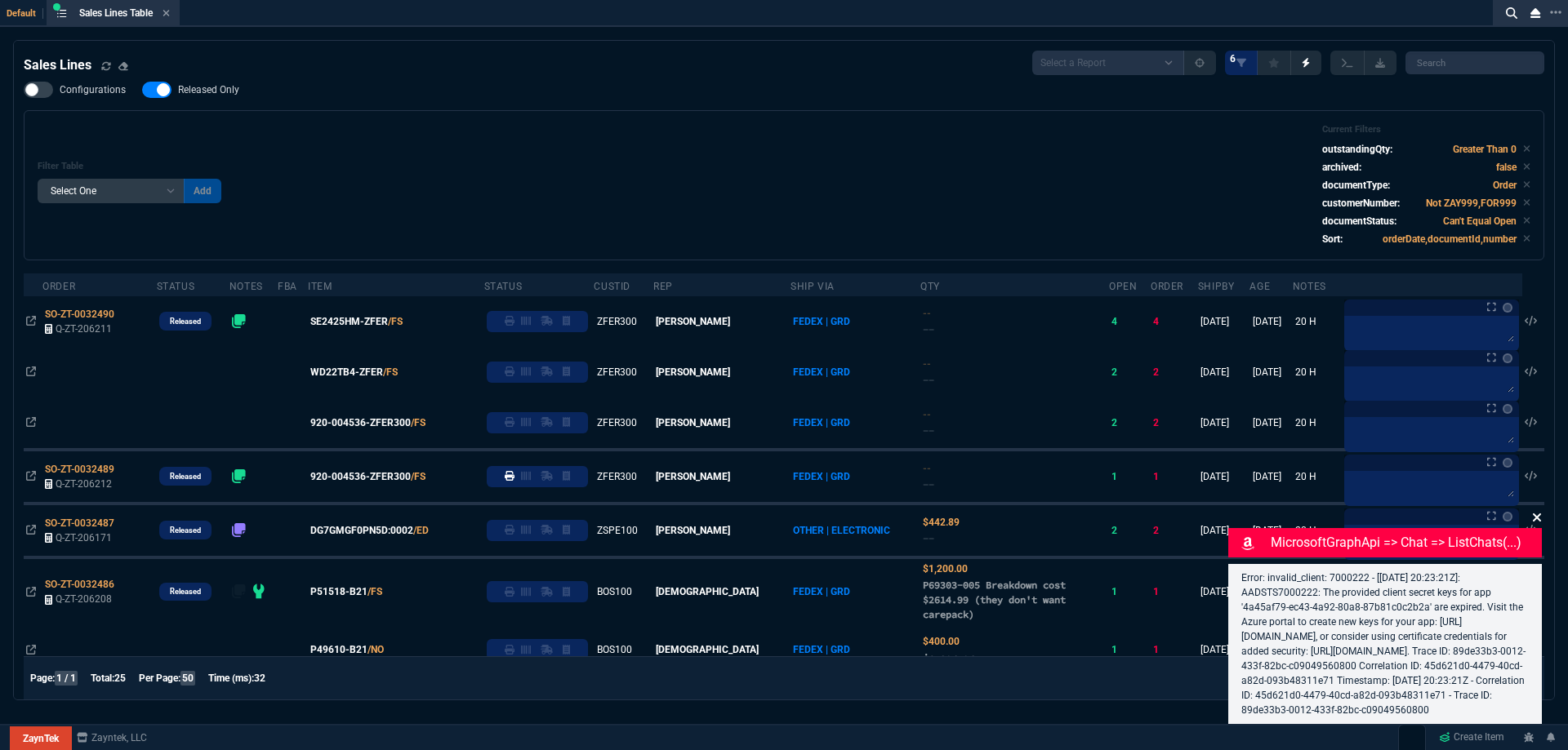
click at [1535, 511] on icon at bounding box center [1537, 518] width 9 height 13
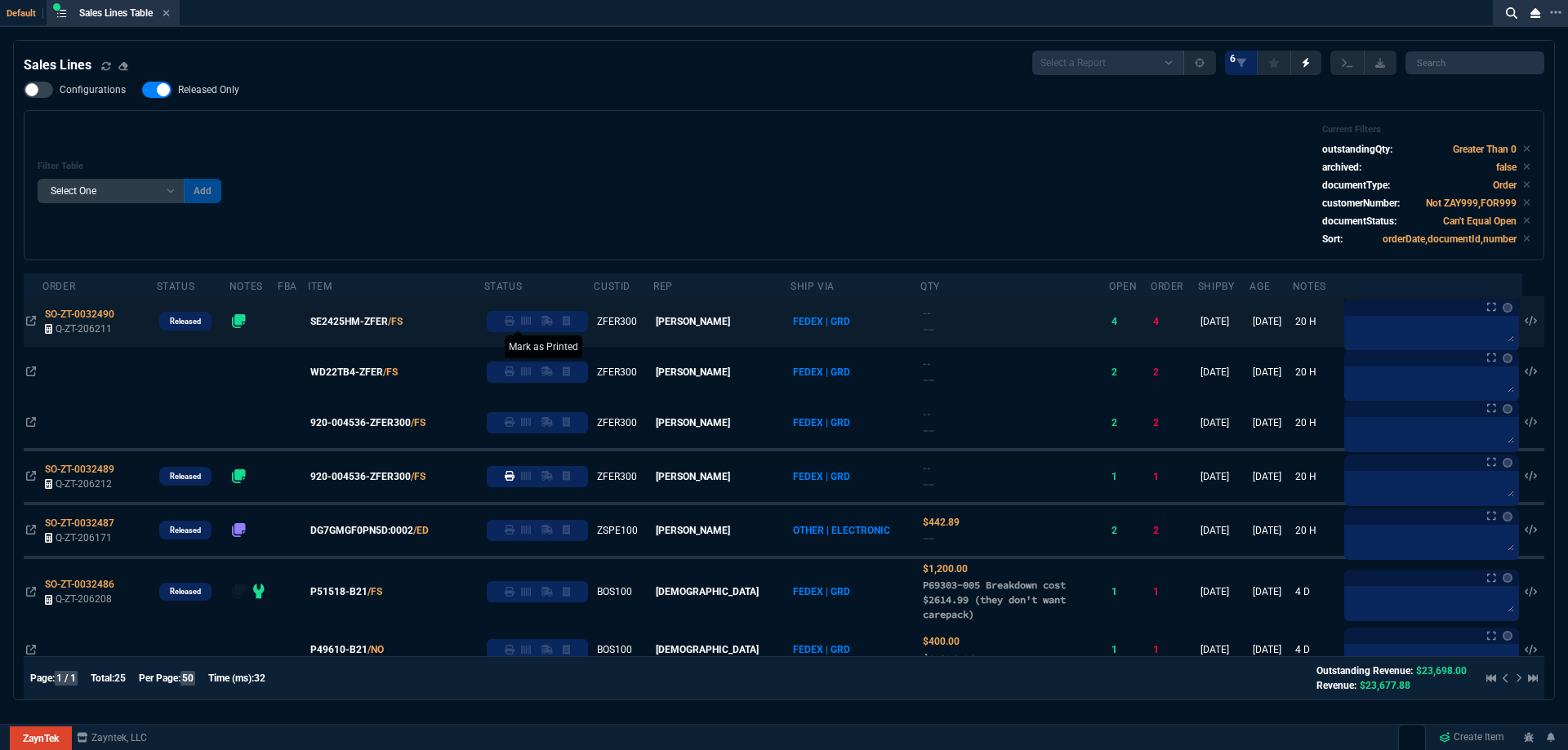
click at [514, 327] on fa-icon at bounding box center [509, 321] width 9 height 11
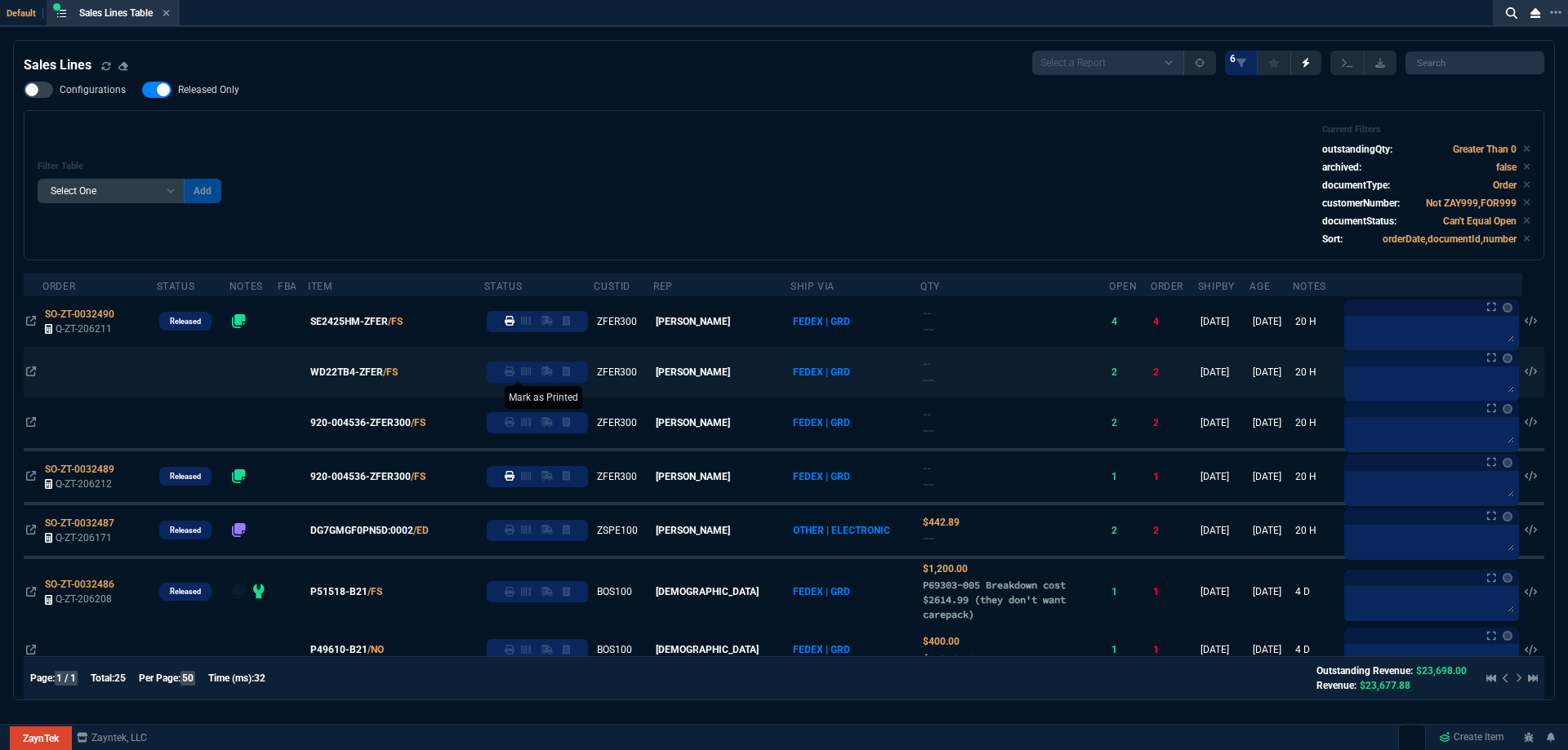
click at [514, 375] on icon at bounding box center [509, 371] width 9 height 9
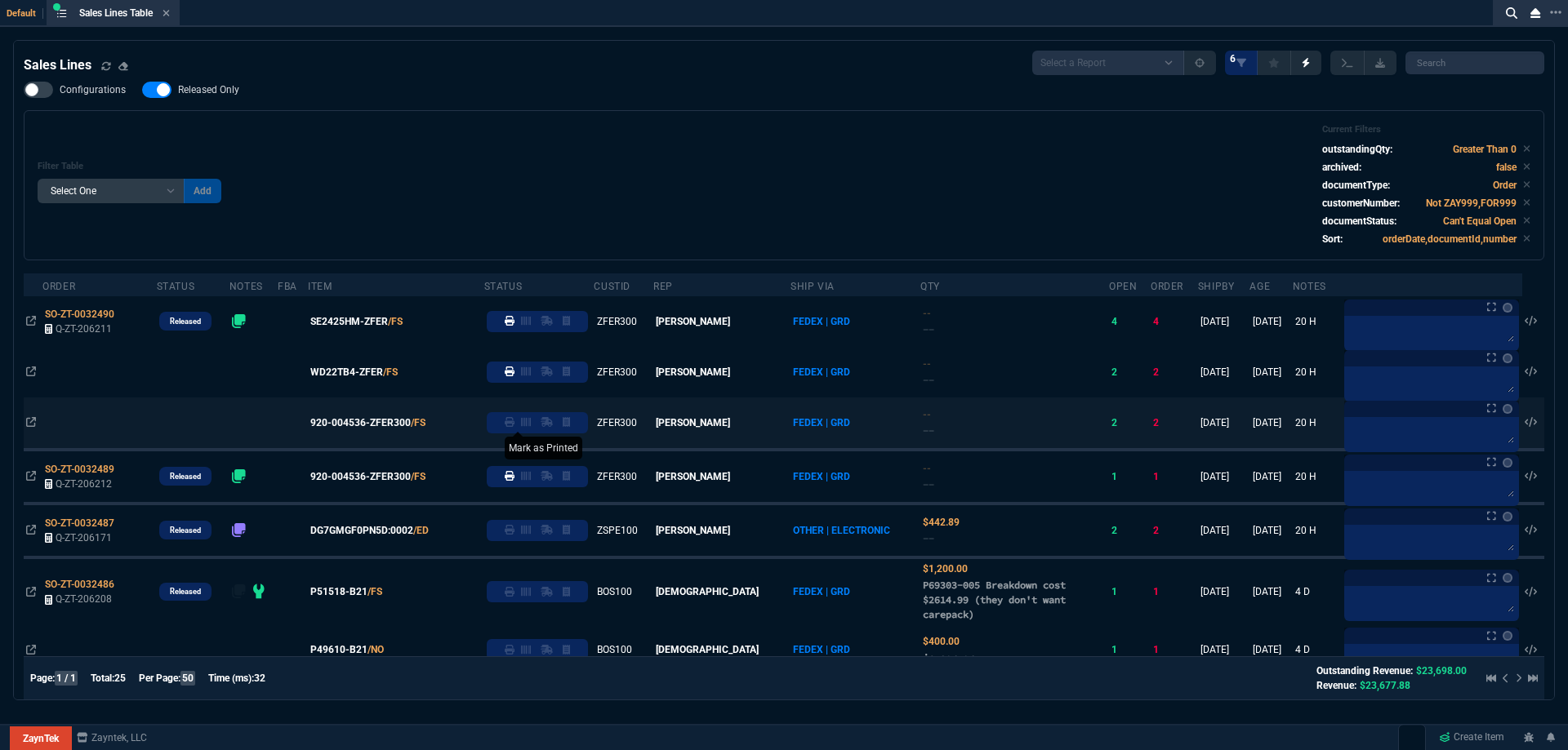
click at [514, 426] on icon at bounding box center [509, 421] width 9 height 9
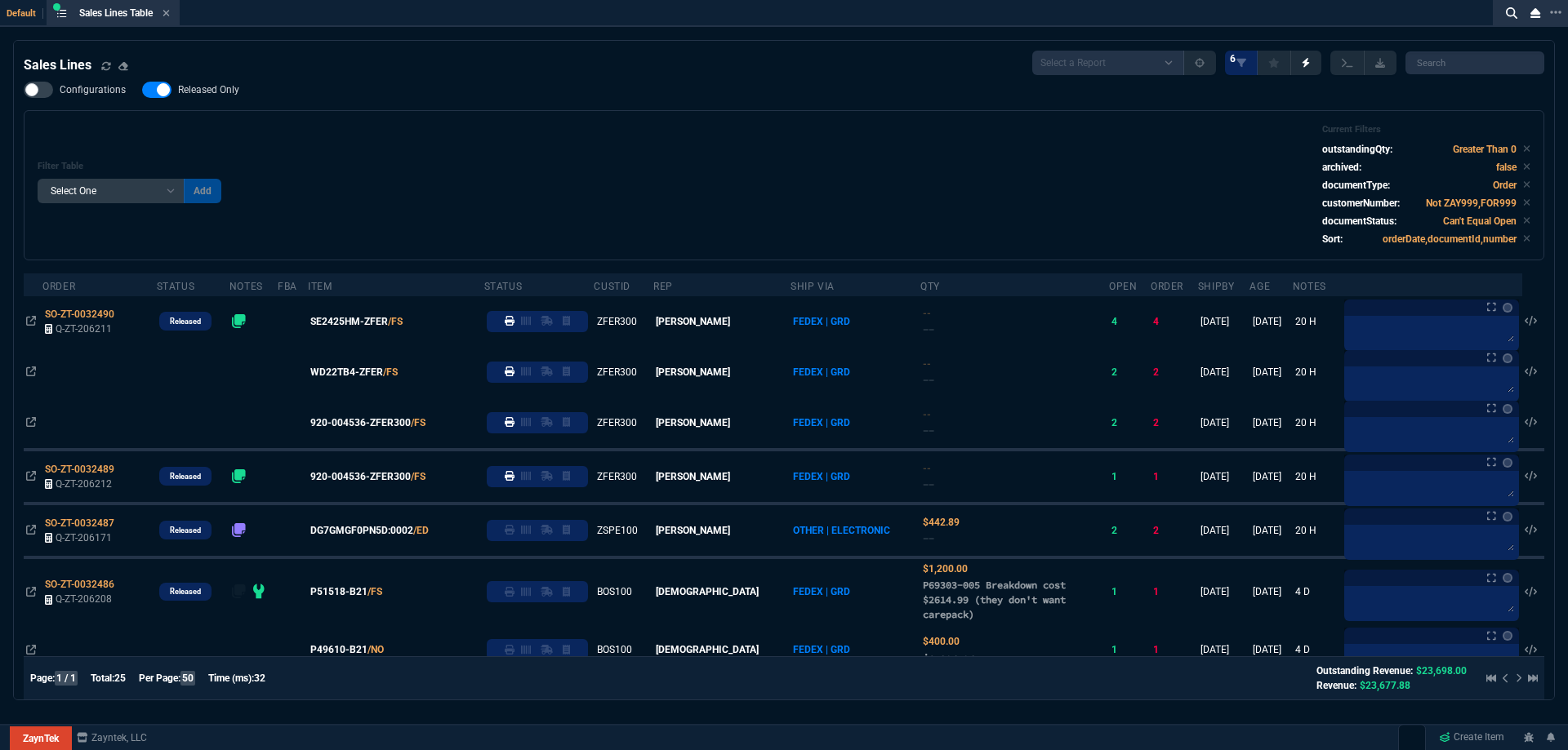
click at [217, 85] on span "Released Only" at bounding box center [208, 90] width 61 height 13
click at [142, 90] on input "Released Only" at bounding box center [141, 90] width 1 height 1
checkbox input "false"
click at [583, 162] on div "Filter Table Select One Add Filter () Age () ATS () Cond (itemVariantCode) Cust…" at bounding box center [784, 185] width 1492 height 123
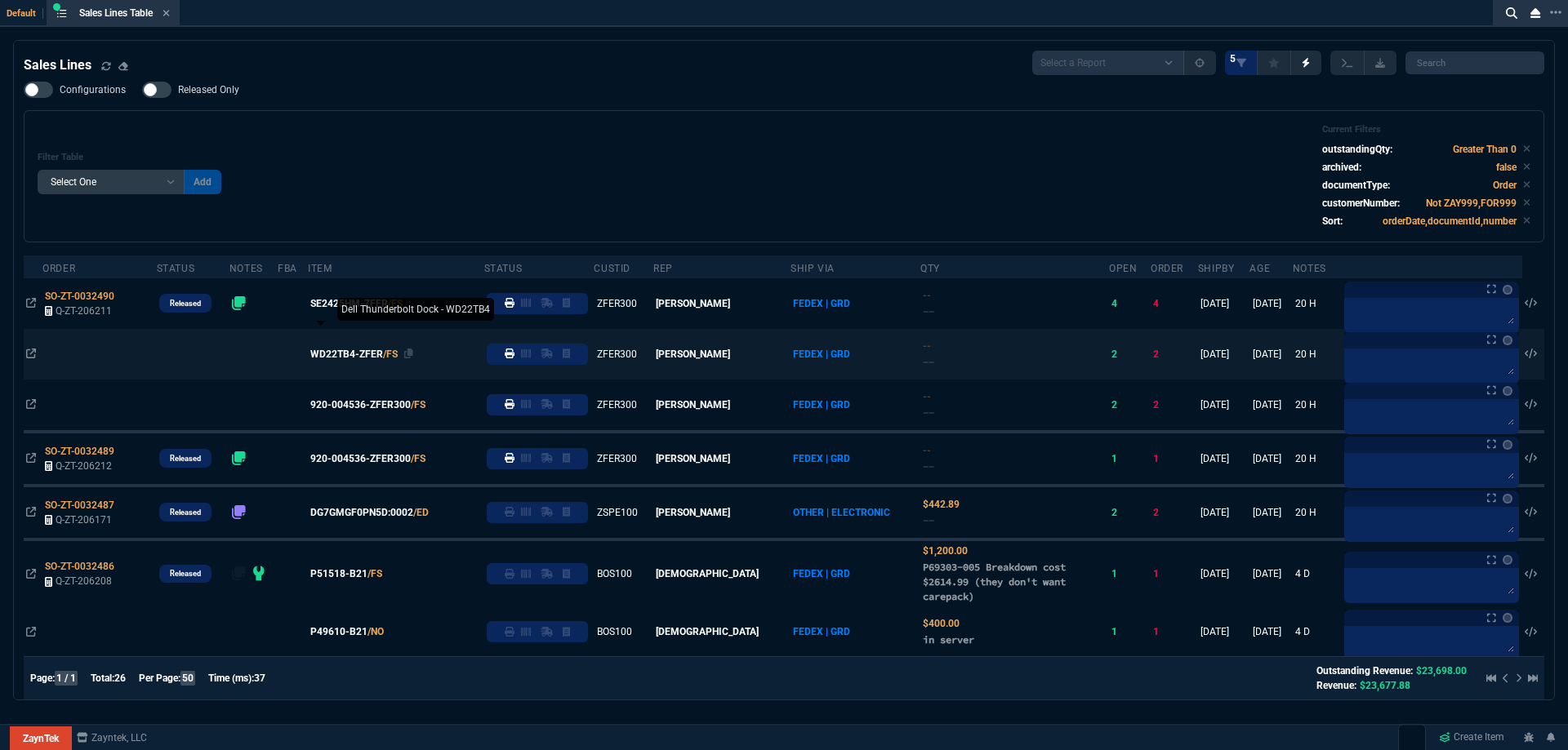
click at [354, 357] on span "WD22TB4-ZFER" at bounding box center [346, 354] width 73 height 15
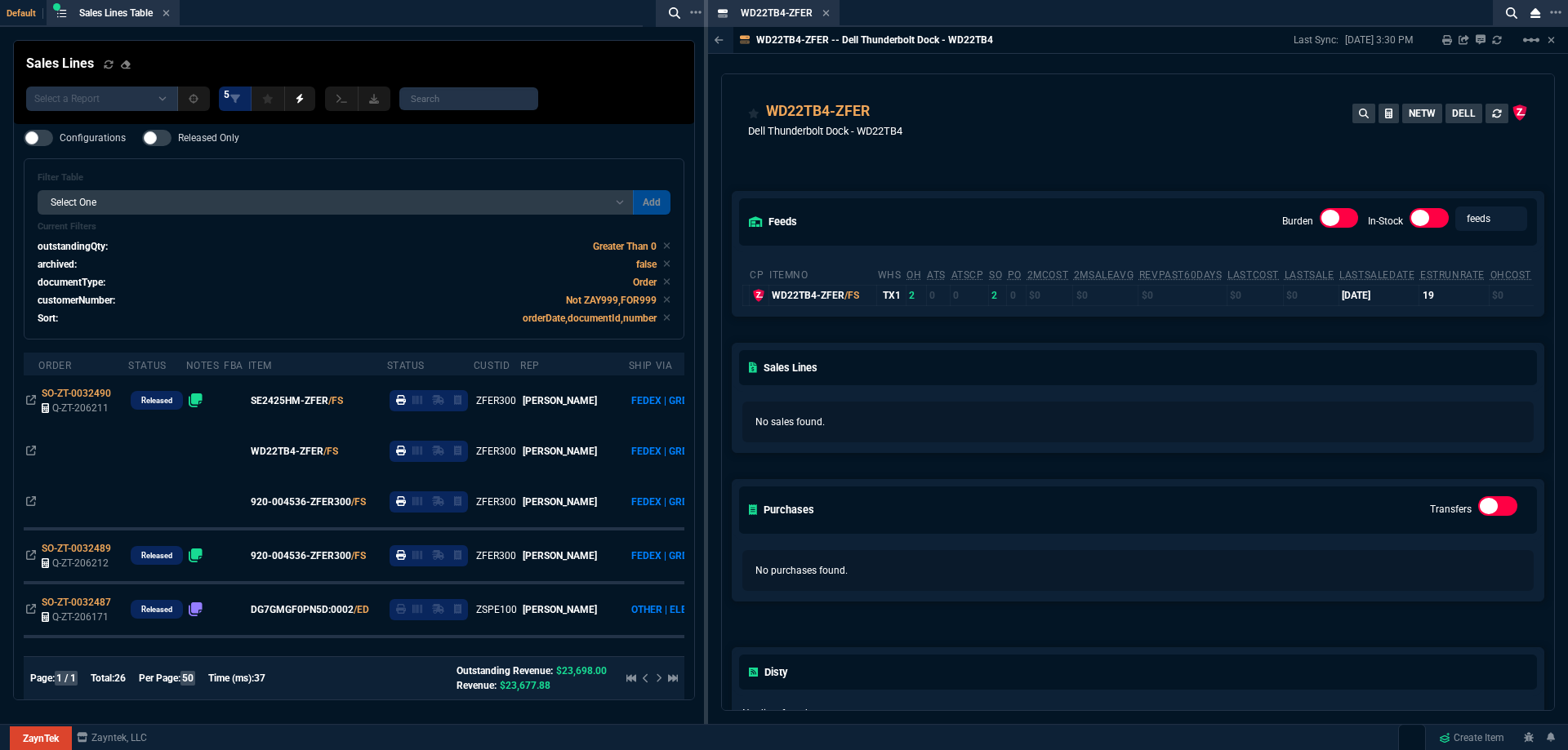
drag, startPoint x: 773, startPoint y: 17, endPoint x: 605, endPoint y: 15, distance: 168.0
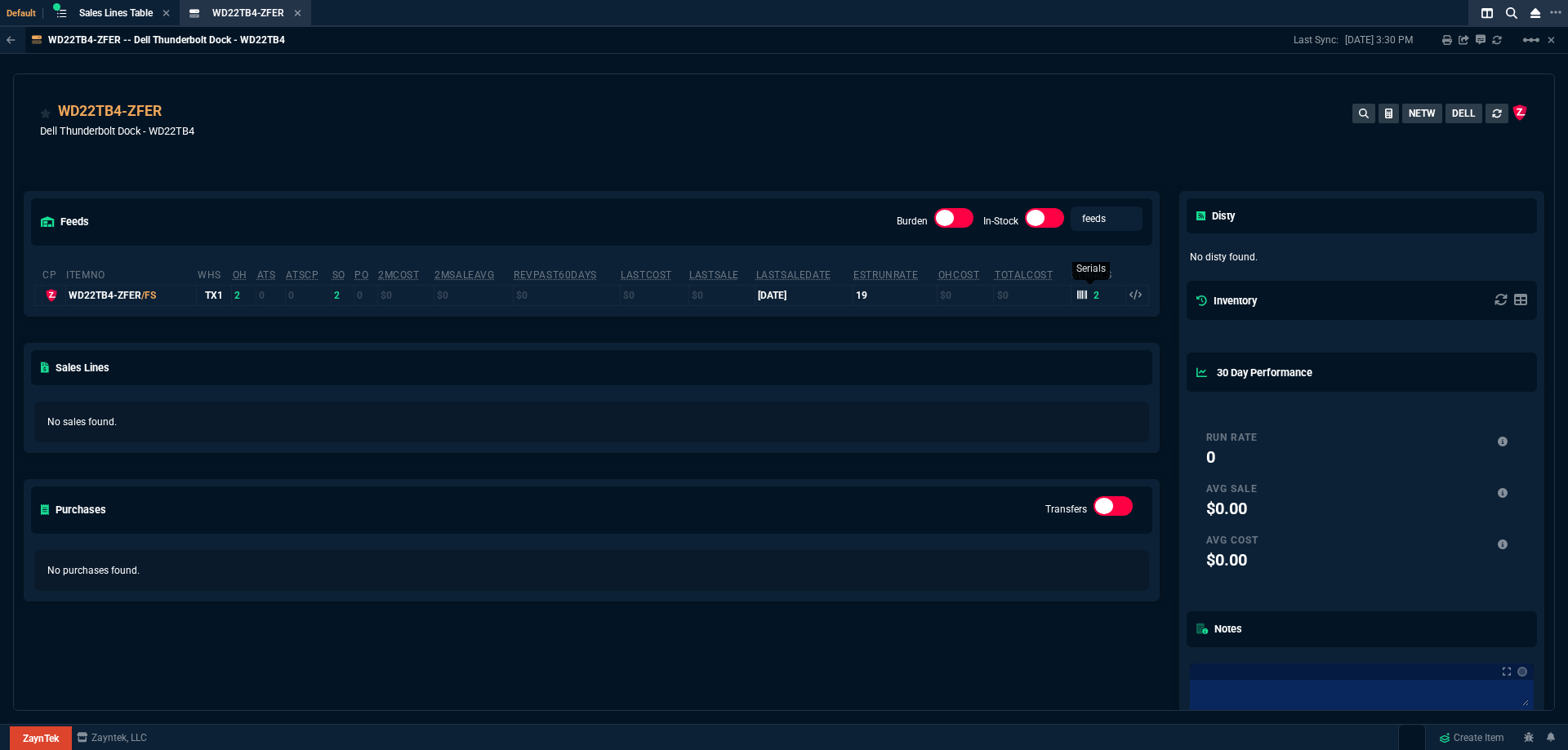
click at [1078, 297] on icon at bounding box center [1082, 295] width 9 height 9
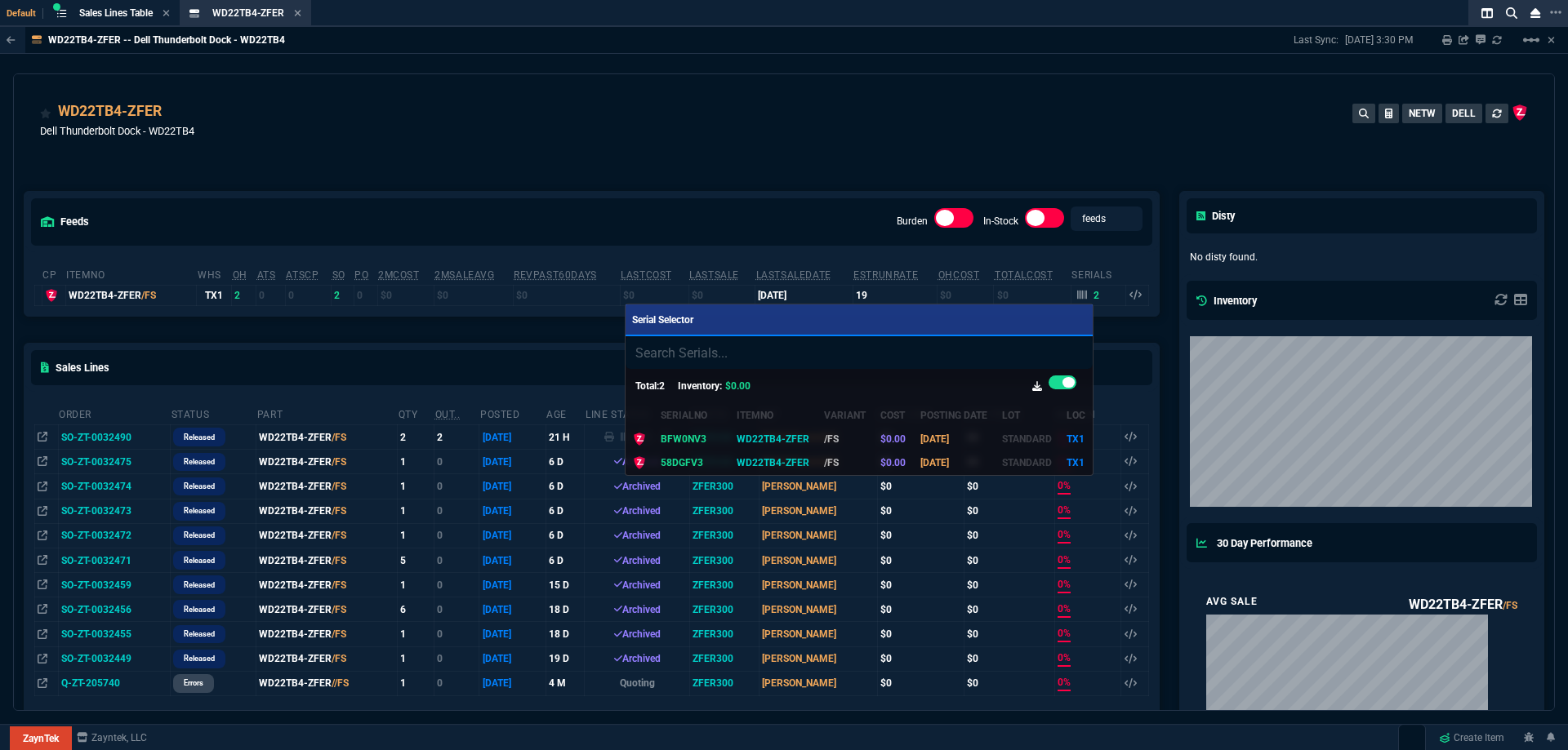
drag, startPoint x: 950, startPoint y: 176, endPoint x: 983, endPoint y: 117, distance: 67.6
click at [951, 175] on div at bounding box center [784, 375] width 1568 height 750
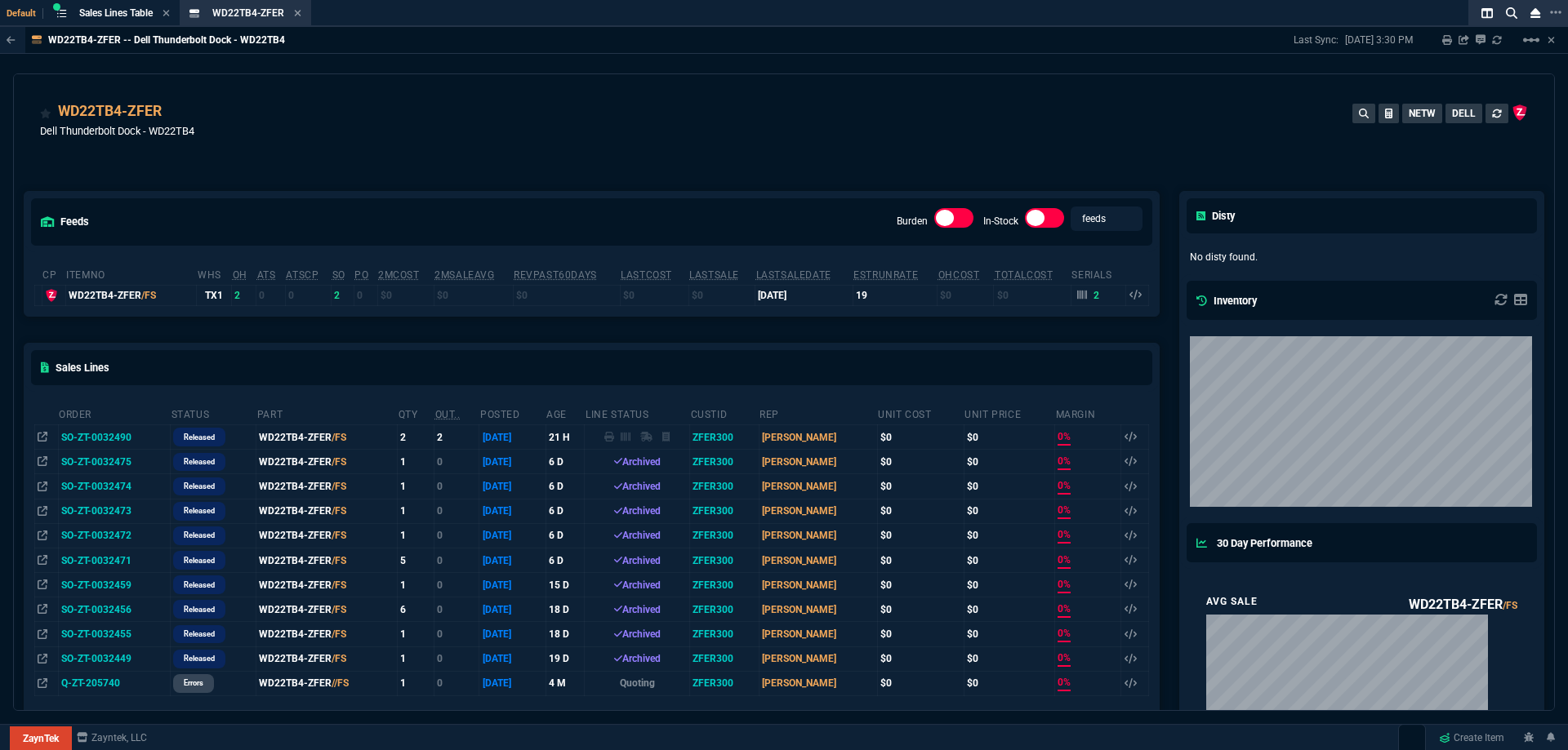
click at [302, 12] on icon at bounding box center [298, 13] width 8 height 9
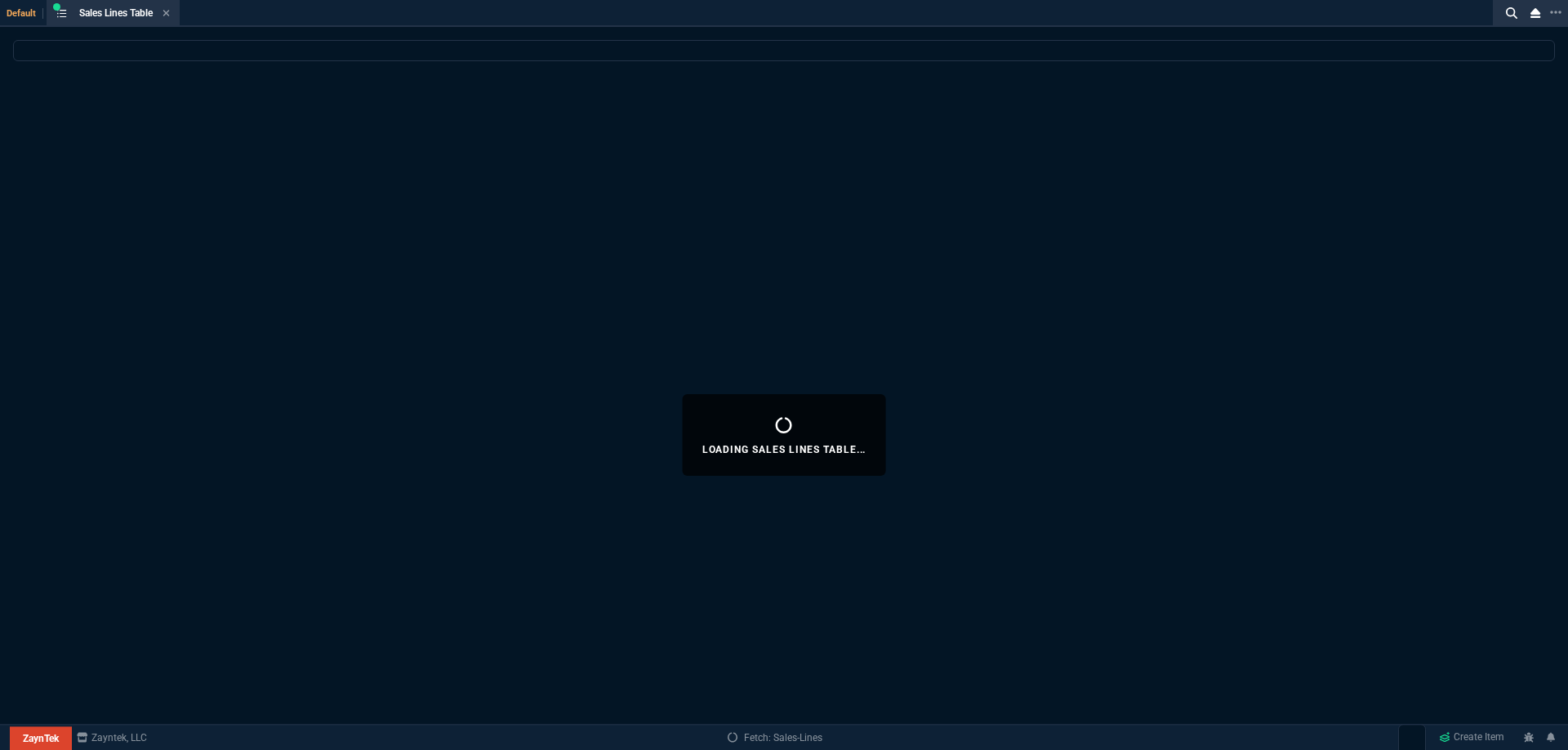
select select
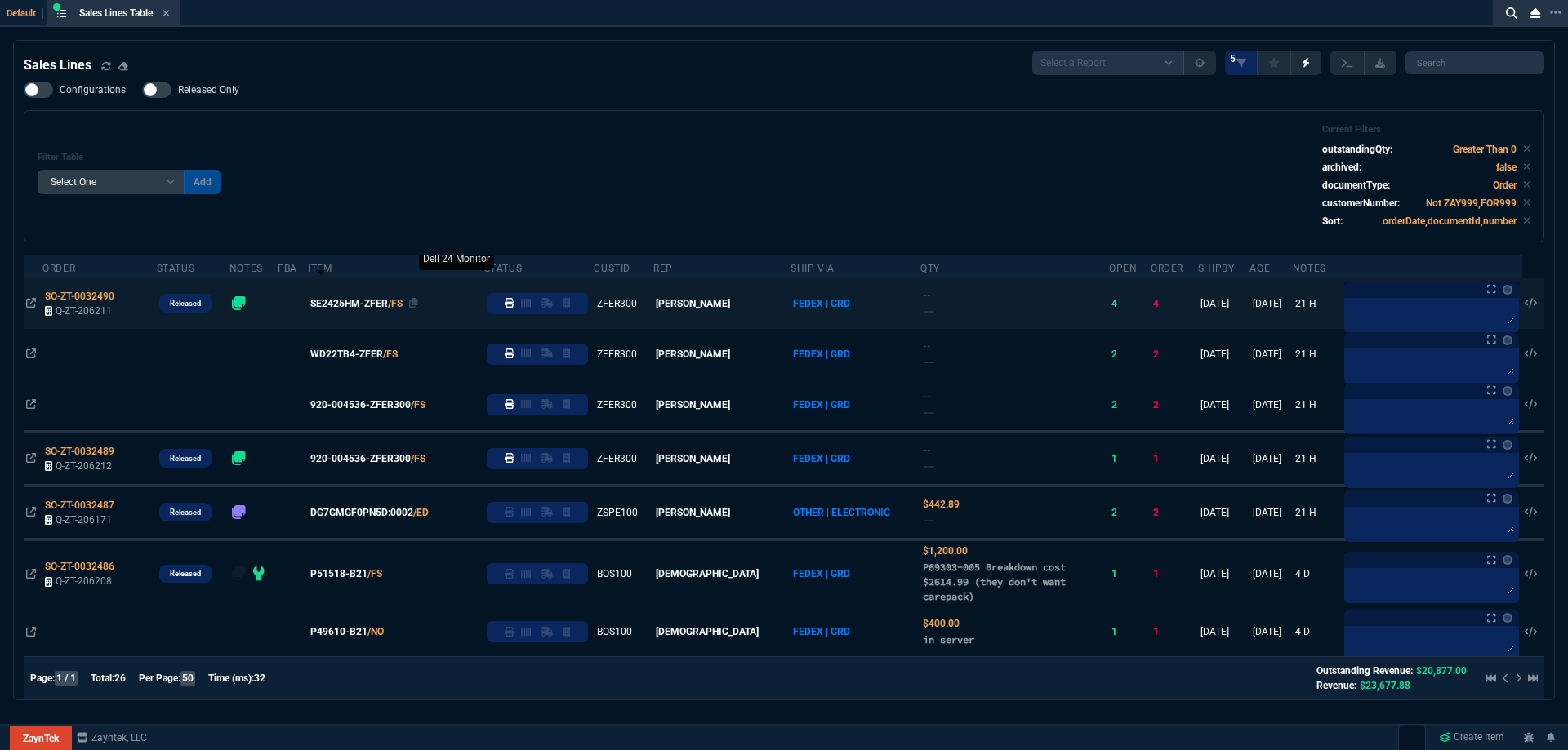
drag, startPoint x: 339, startPoint y: 405, endPoint x: 345, endPoint y: 414, distance: 10.8
click at [339, 405] on span "920-004536-ZFER300" at bounding box center [360, 405] width 100 height 15
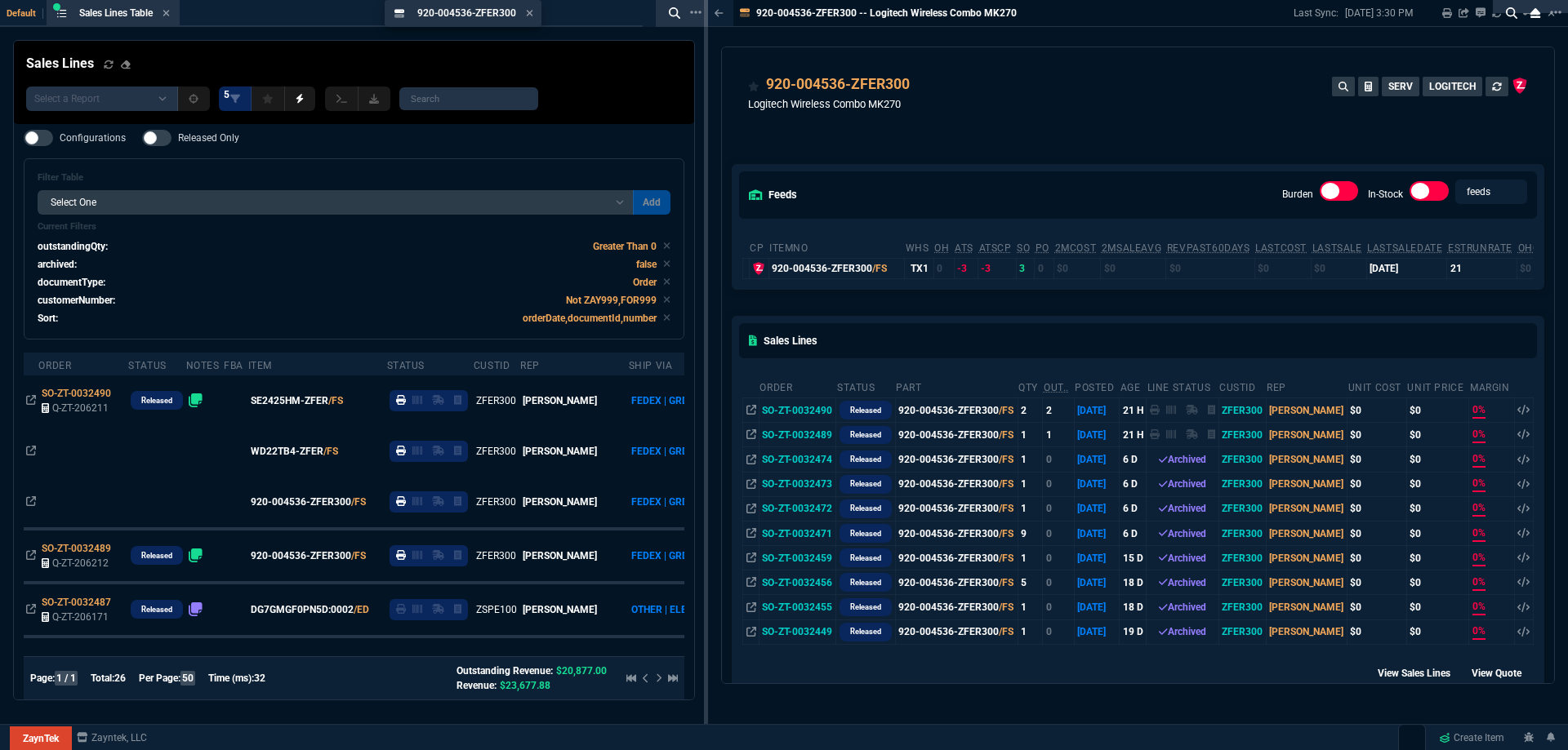
drag, startPoint x: 764, startPoint y: 12, endPoint x: 430, endPoint y: 9, distance: 334.0
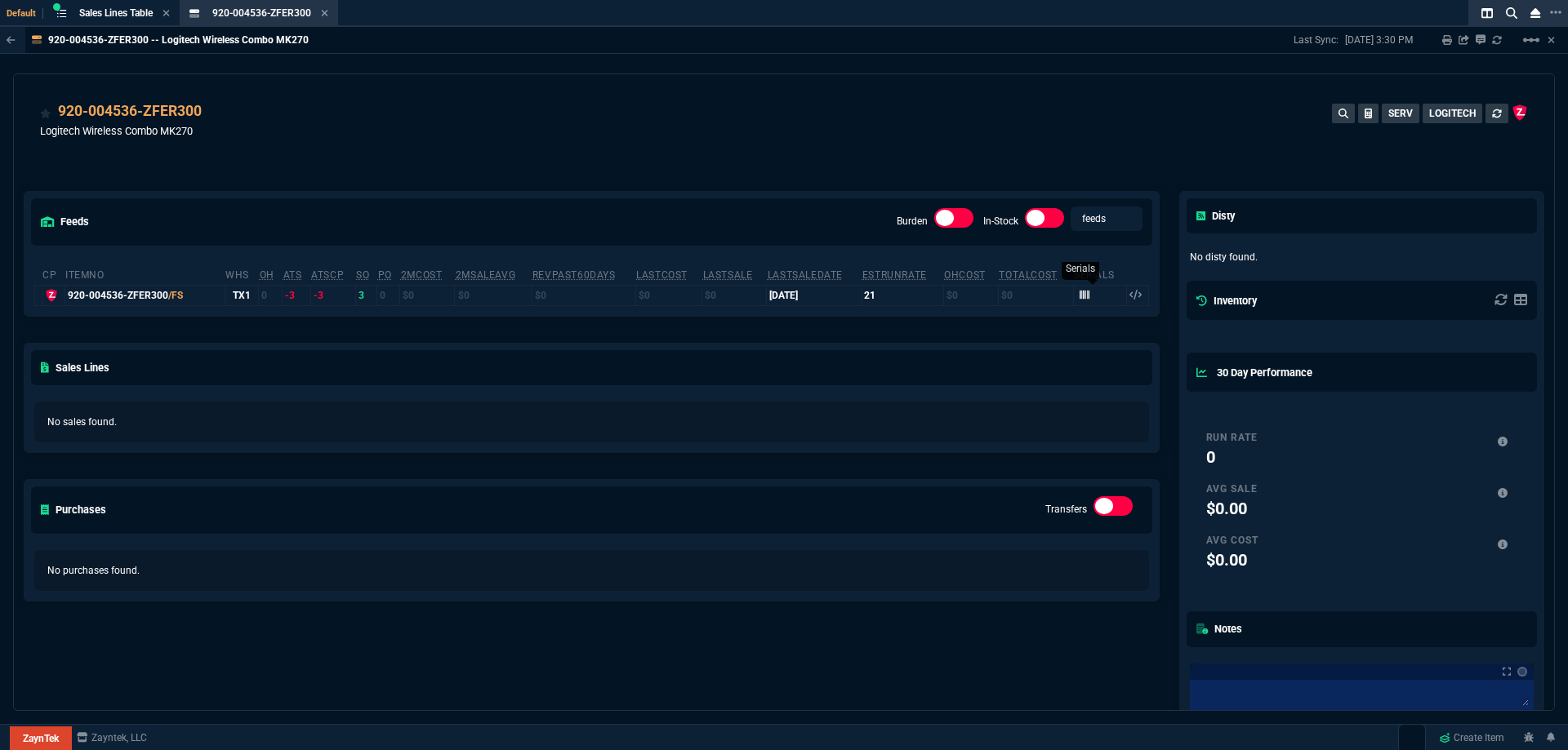
click at [1079, 298] on icon at bounding box center [1084, 296] width 9 height 9
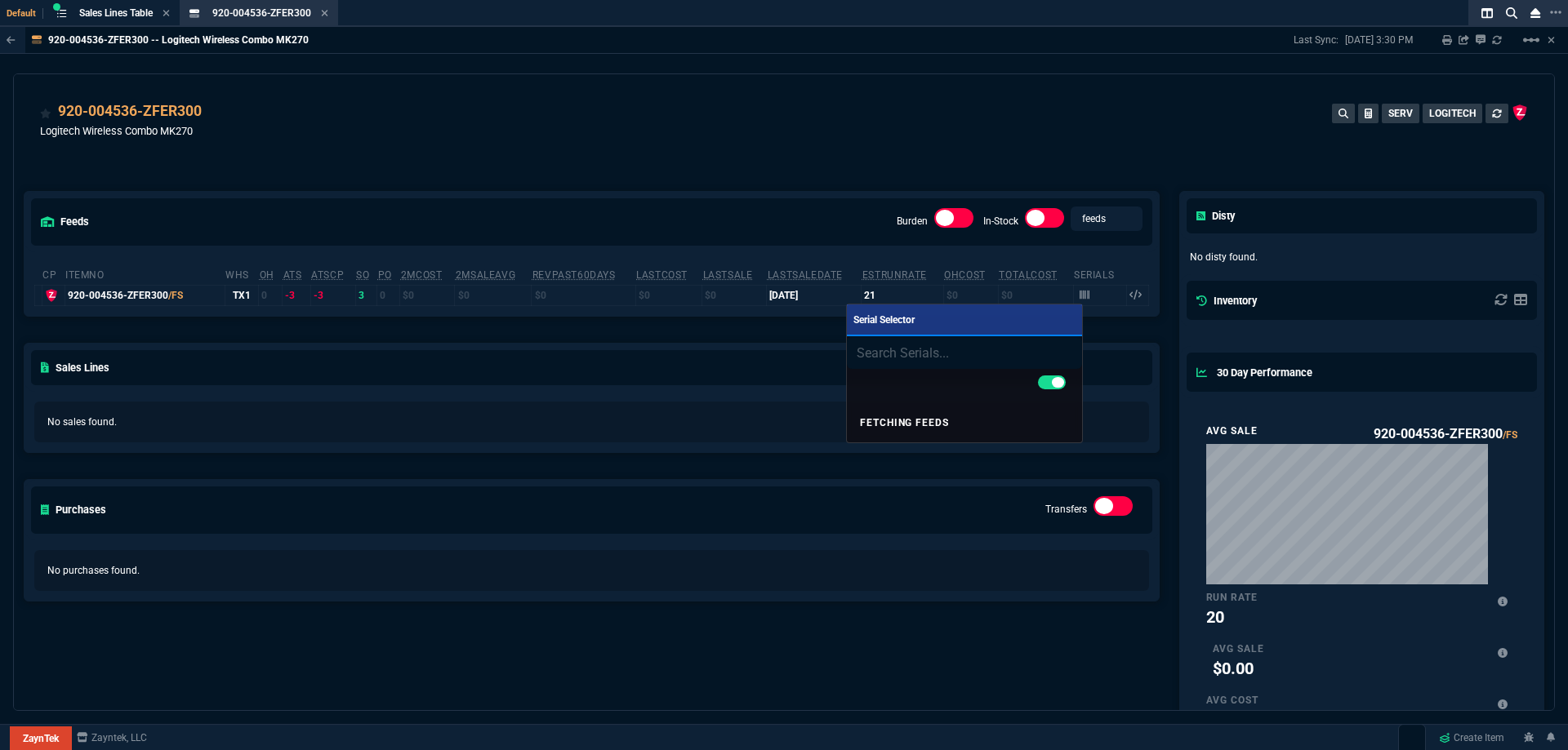
click at [546, 103] on div at bounding box center [784, 375] width 1568 height 750
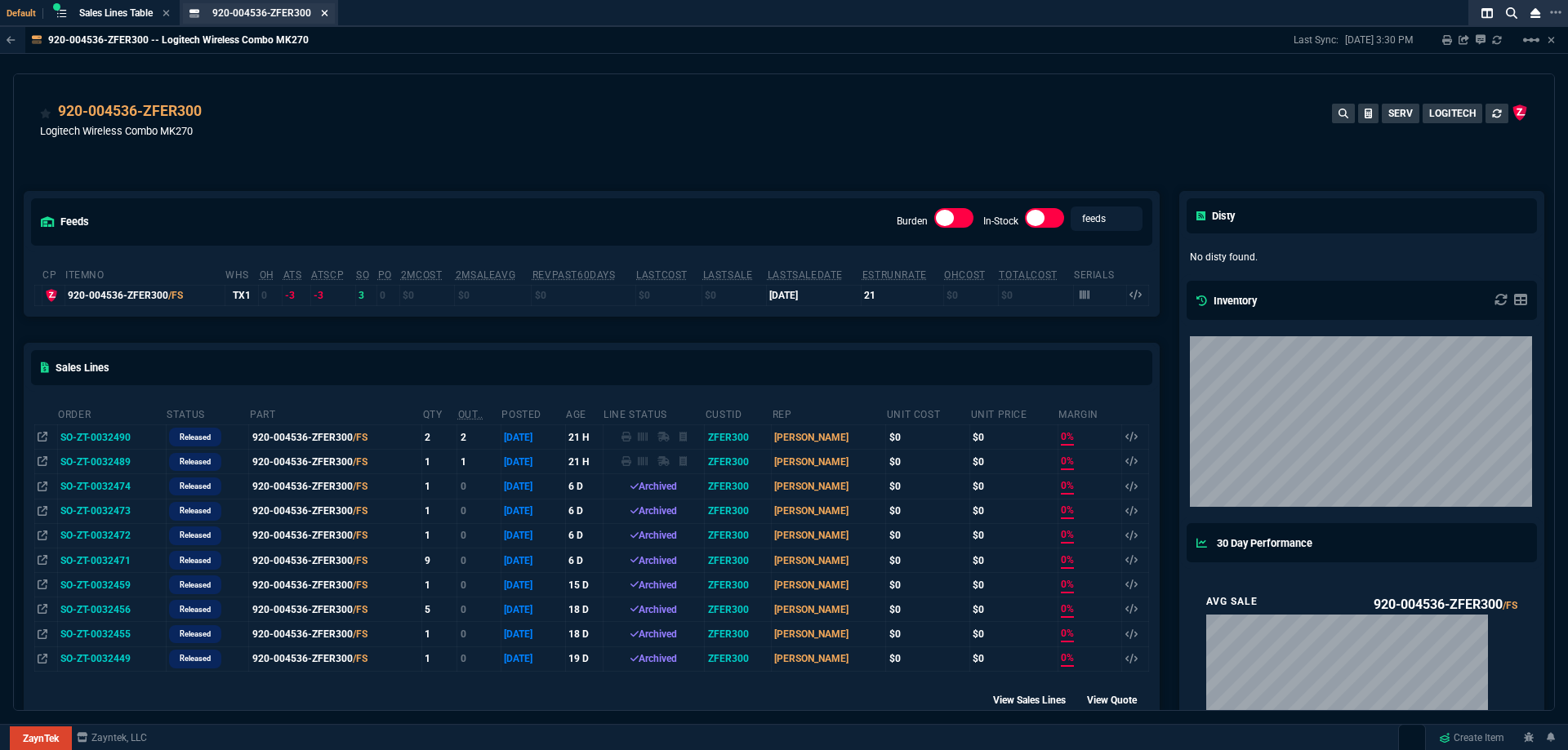
click at [322, 13] on div "920-004536-ZFER300 Item" at bounding box center [270, 13] width 116 height 14
click at [321, 15] on div "920-004536-ZFER300 Item" at bounding box center [270, 13] width 116 height 14
click at [322, 14] on div "920-004536-ZFER300 Item" at bounding box center [270, 13] width 116 height 14
click at [322, 14] on icon at bounding box center [325, 13] width 8 height 9
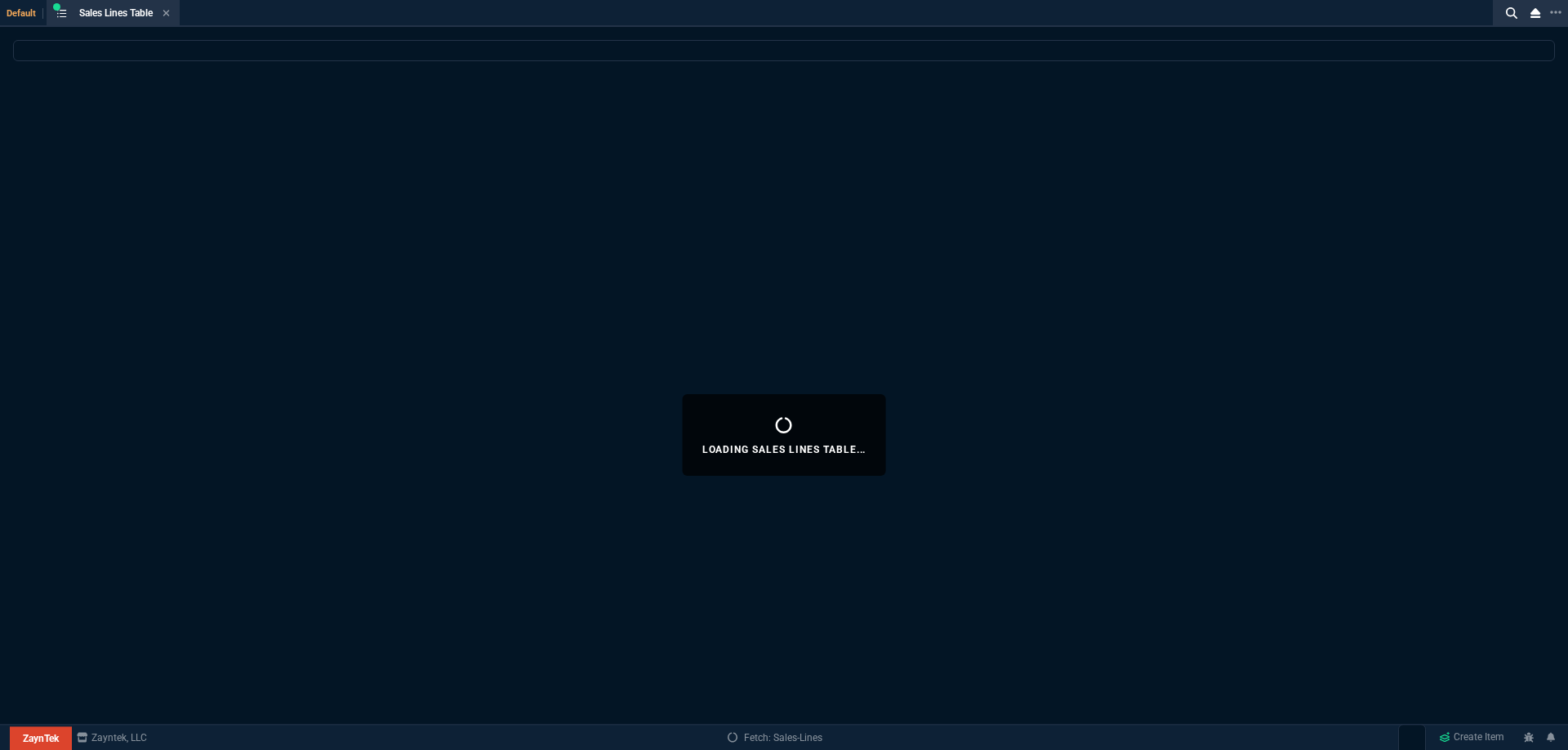
select select
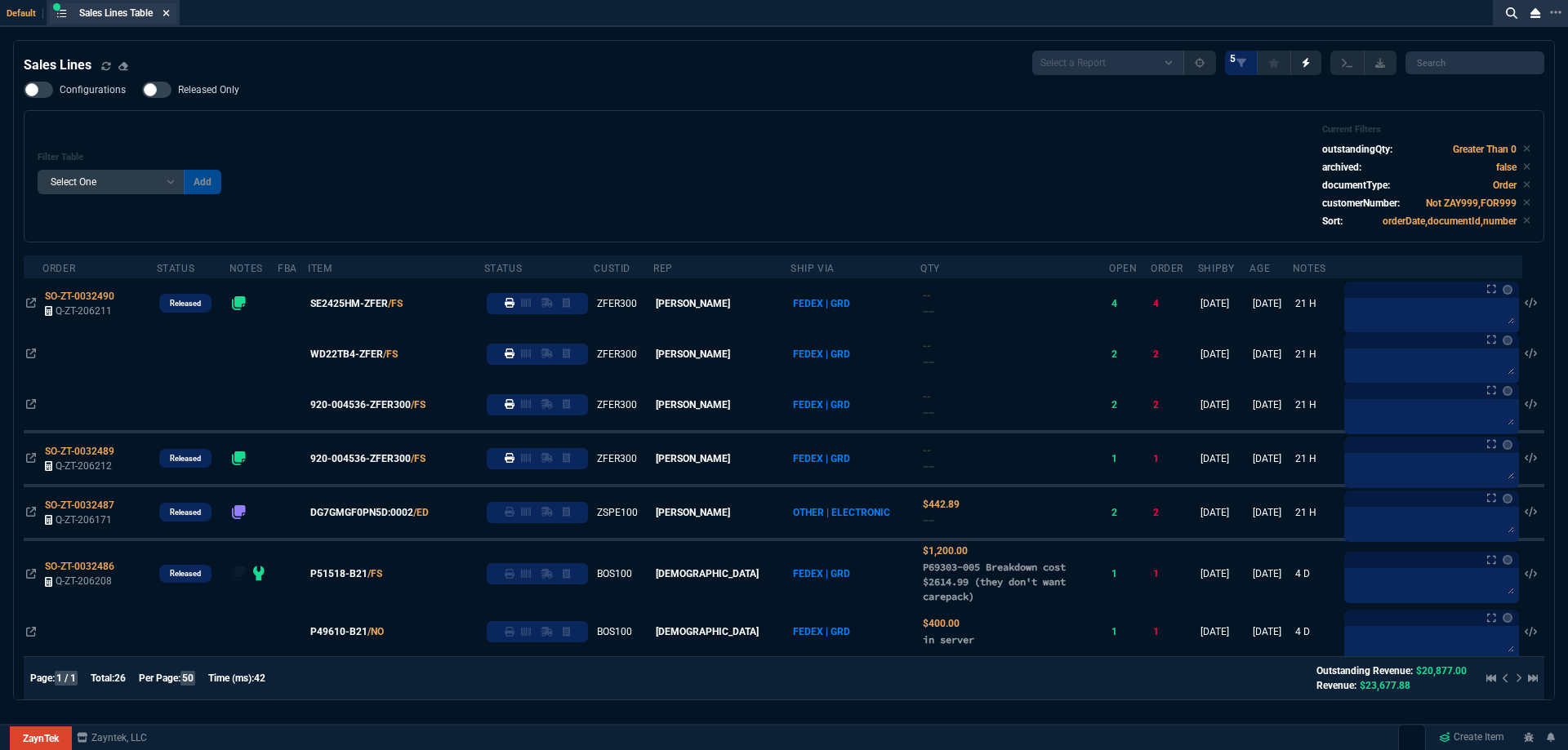
click at [168, 16] on icon at bounding box center [166, 13] width 8 height 9
